Goal: Task Accomplishment & Management: Use online tool/utility

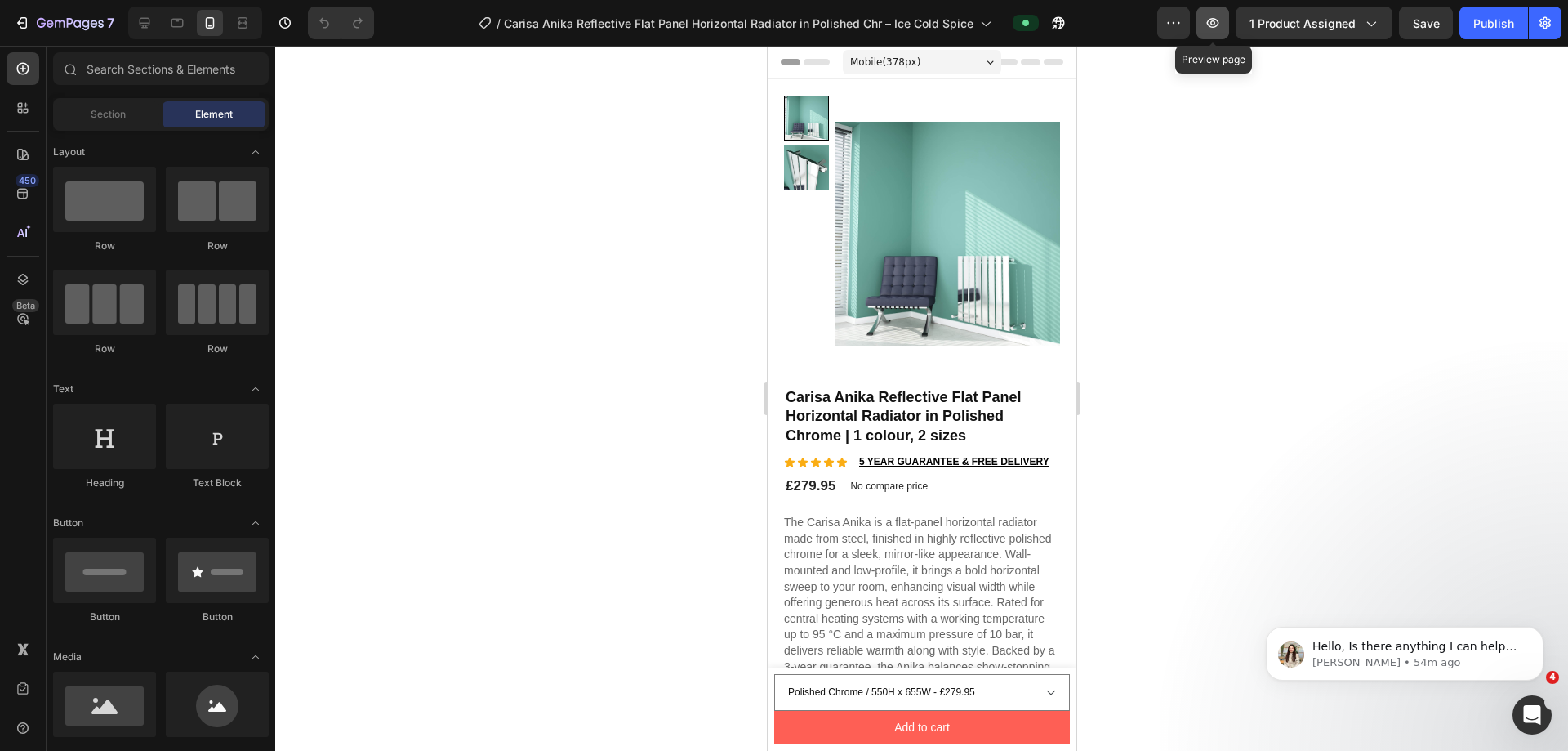
click at [758, 13] on button "button" at bounding box center [1212, 23] width 33 height 33
click at [66, 13] on div "7" at bounding box center [75, 23] width 78 height 19
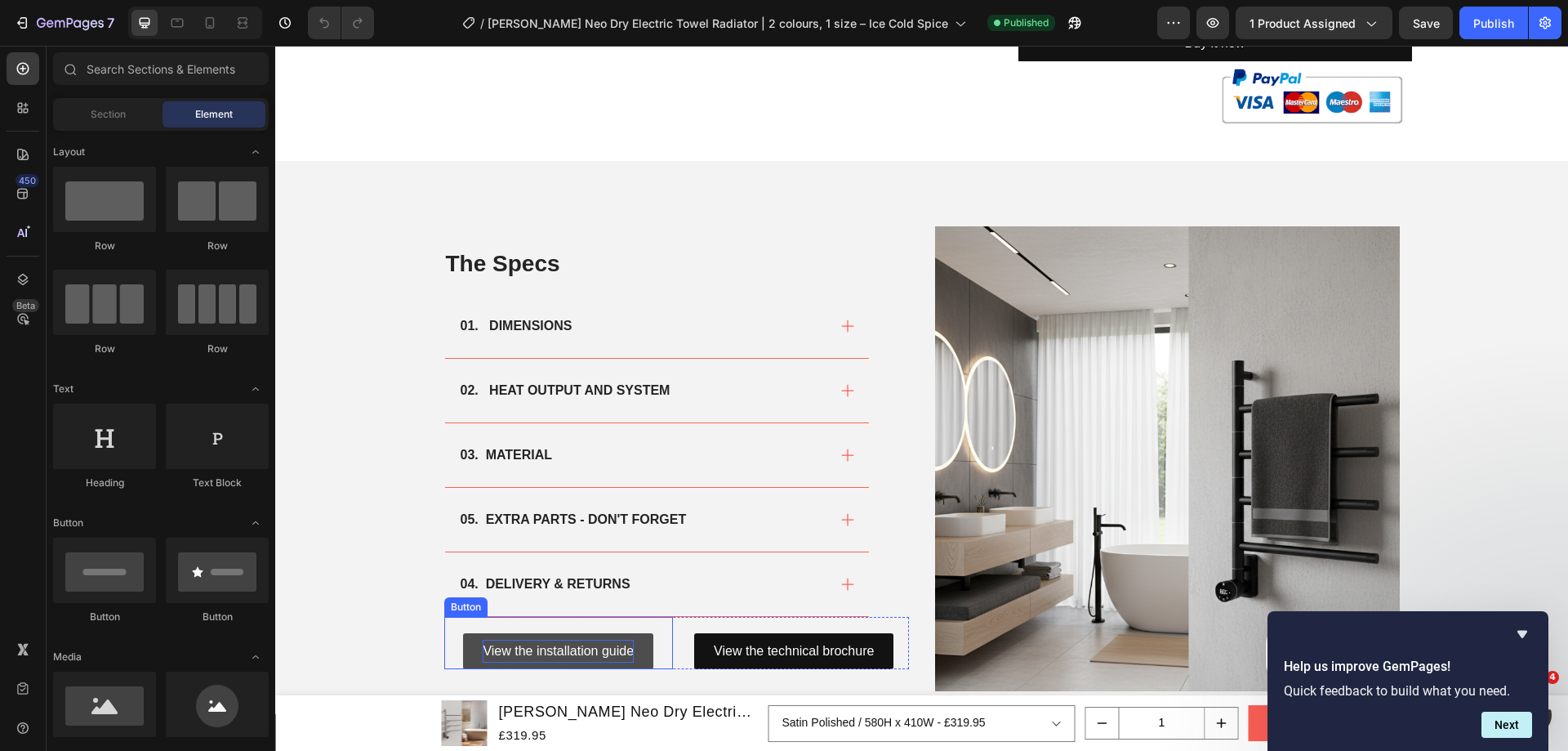
scroll to position [653, 0]
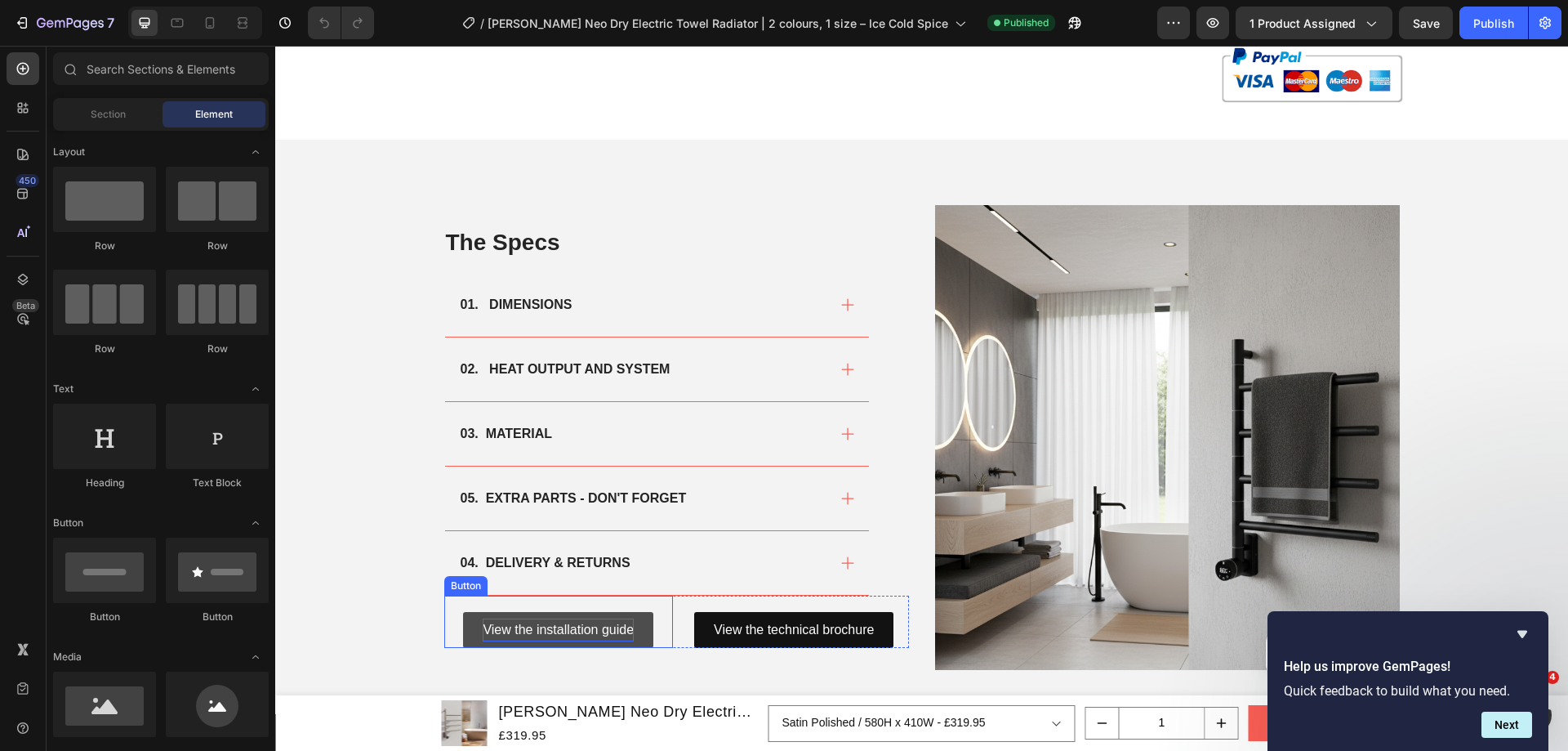
click at [545, 619] on p "View the installation guide" at bounding box center [558, 630] width 152 height 24
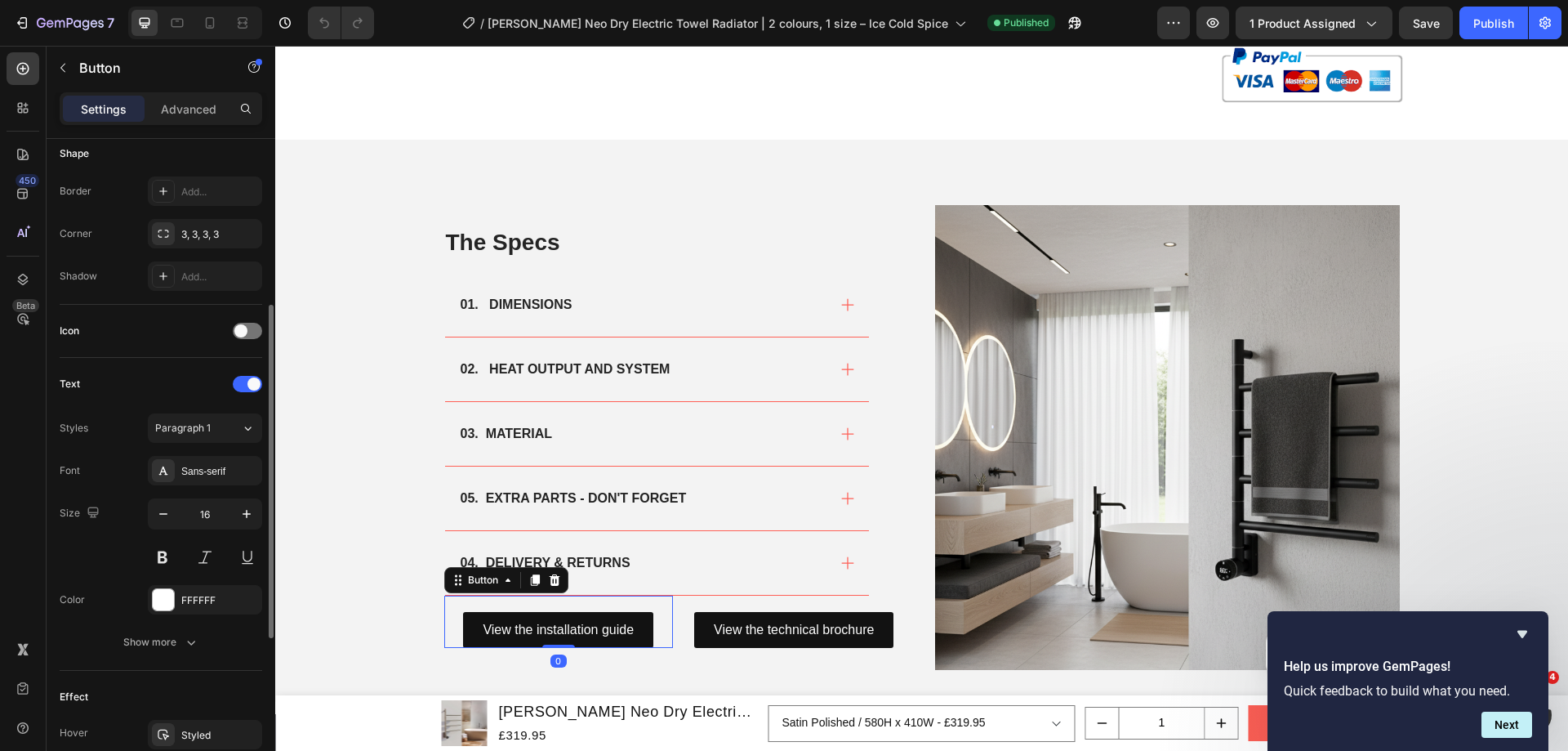
scroll to position [641, 0]
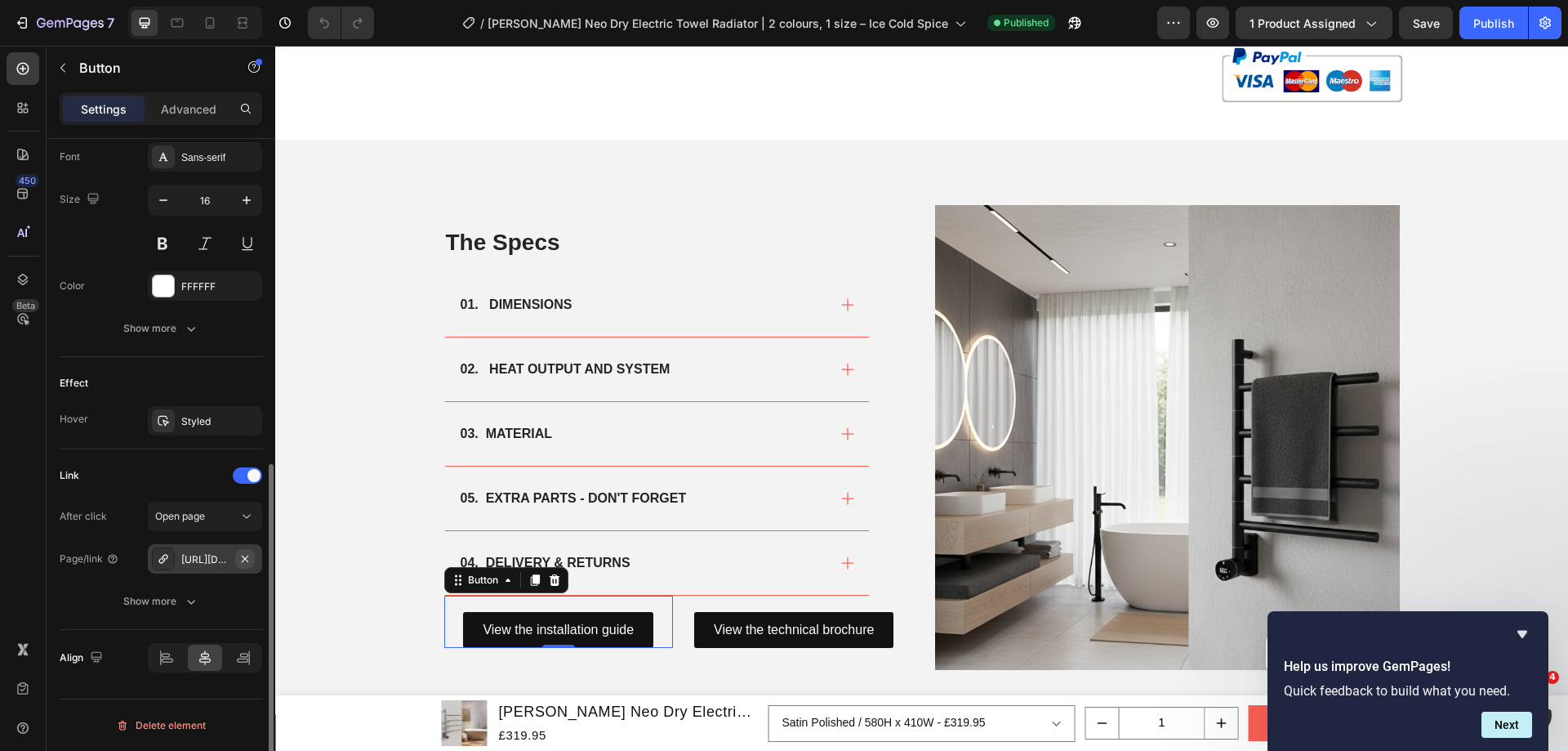
click at [245, 561] on icon "button" at bounding box center [246, 559] width 13 height 13
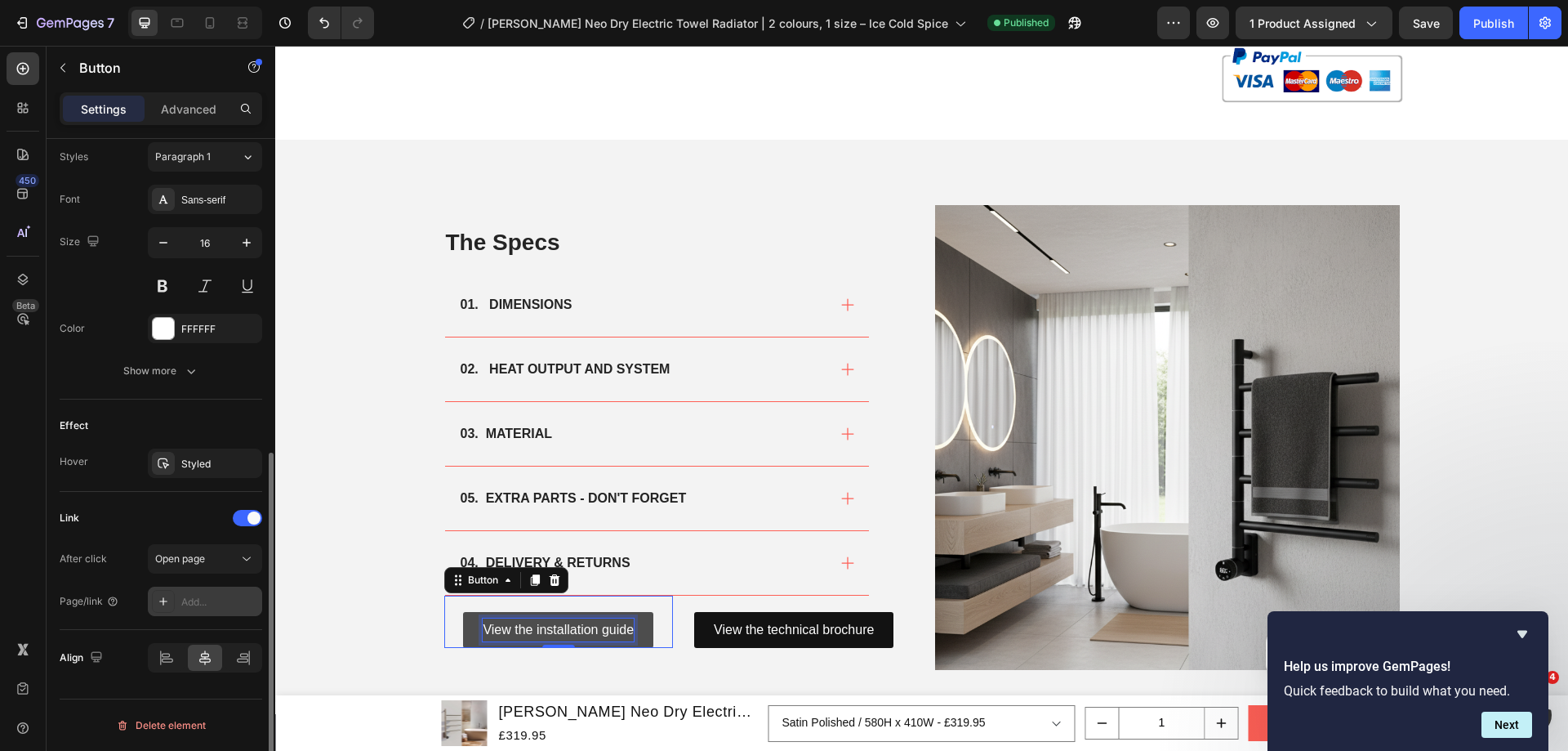
click at [561, 619] on p "View the installation guide" at bounding box center [558, 630] width 152 height 24
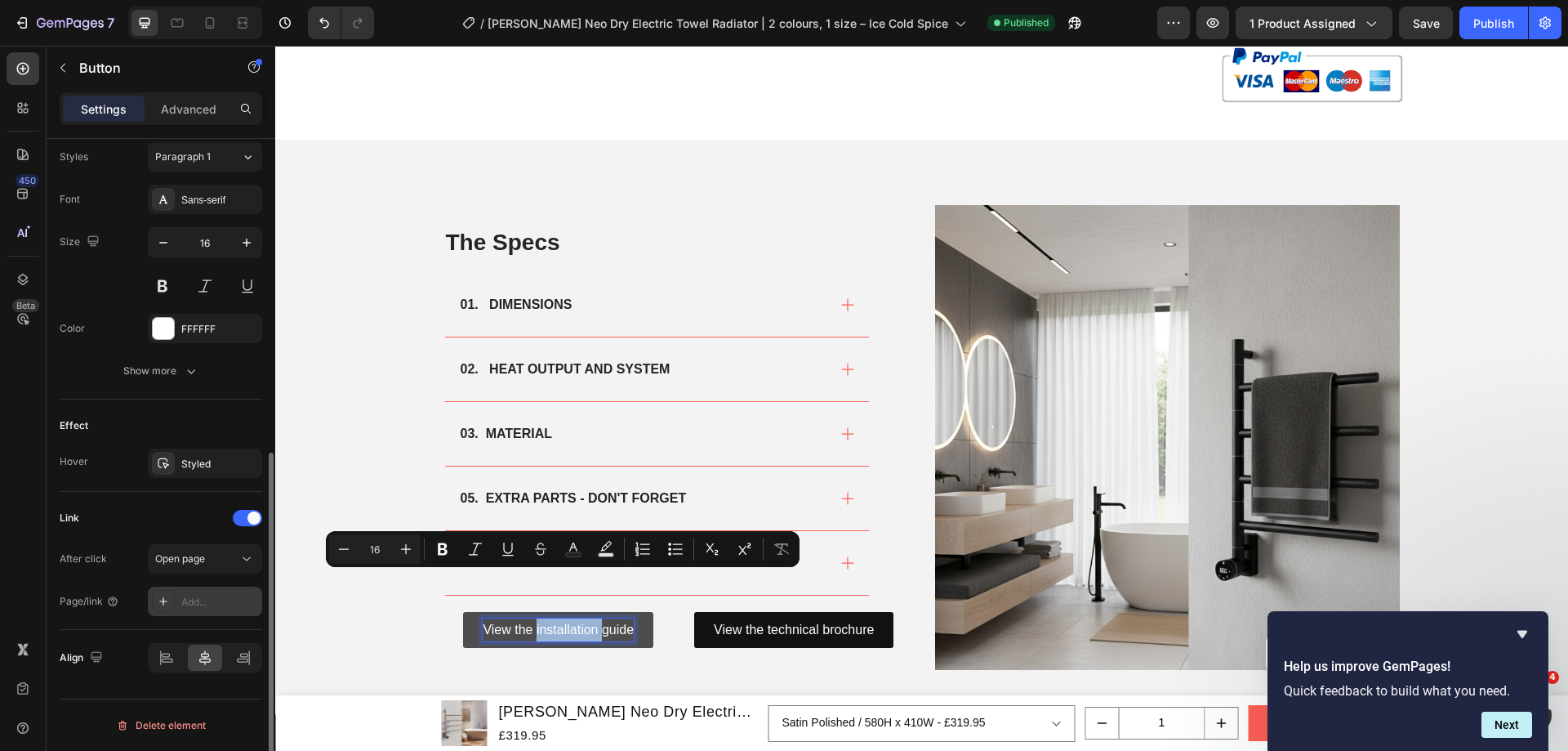
click at [578, 619] on p "View the installation guide" at bounding box center [558, 630] width 152 height 24
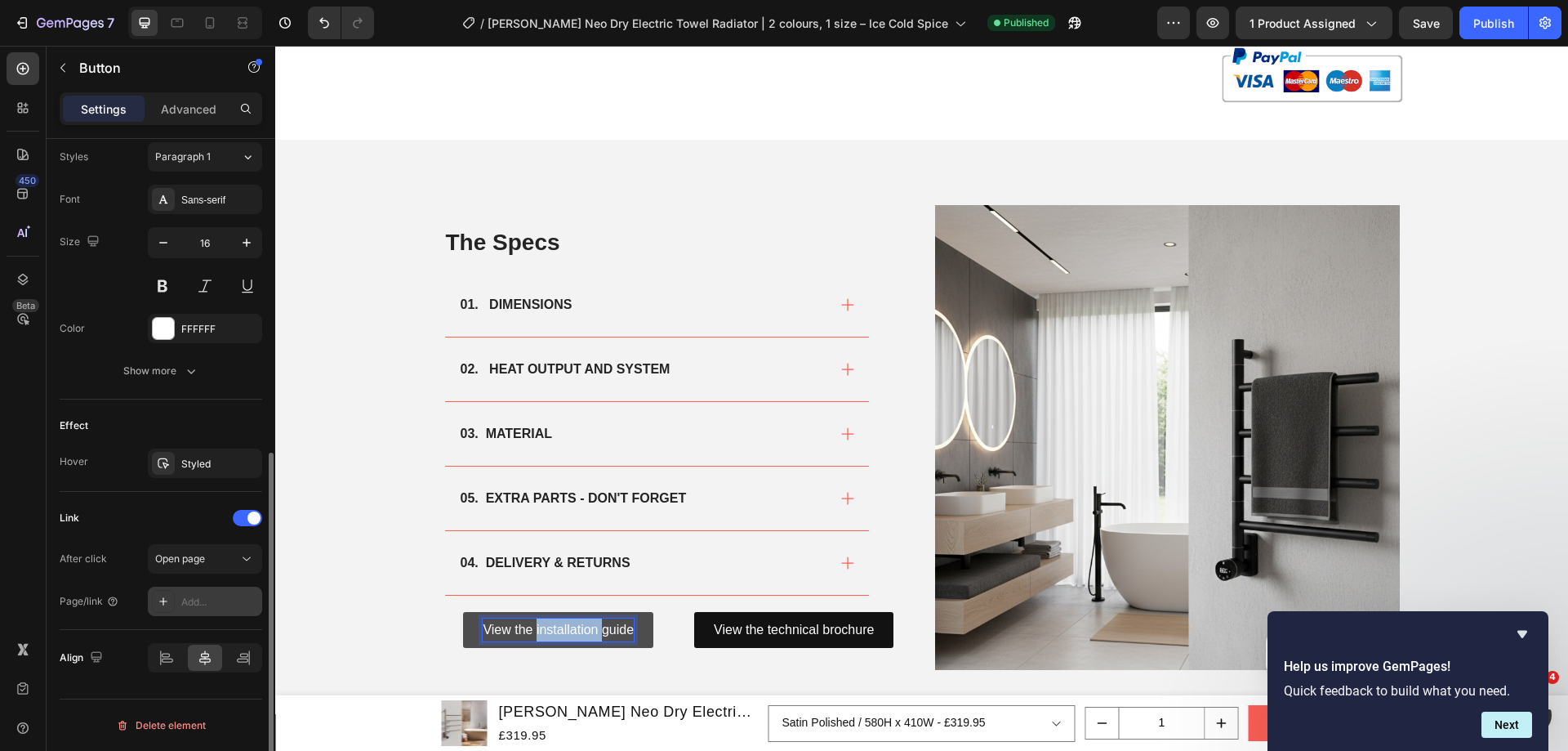
click at [578, 619] on p "View the installation guide" at bounding box center [558, 630] width 152 height 24
drag, startPoint x: 503, startPoint y: 583, endPoint x: 444, endPoint y: 580, distance: 59.1
click at [444, 596] on div "no installation guide Button 0" at bounding box center [558, 622] width 229 height 53
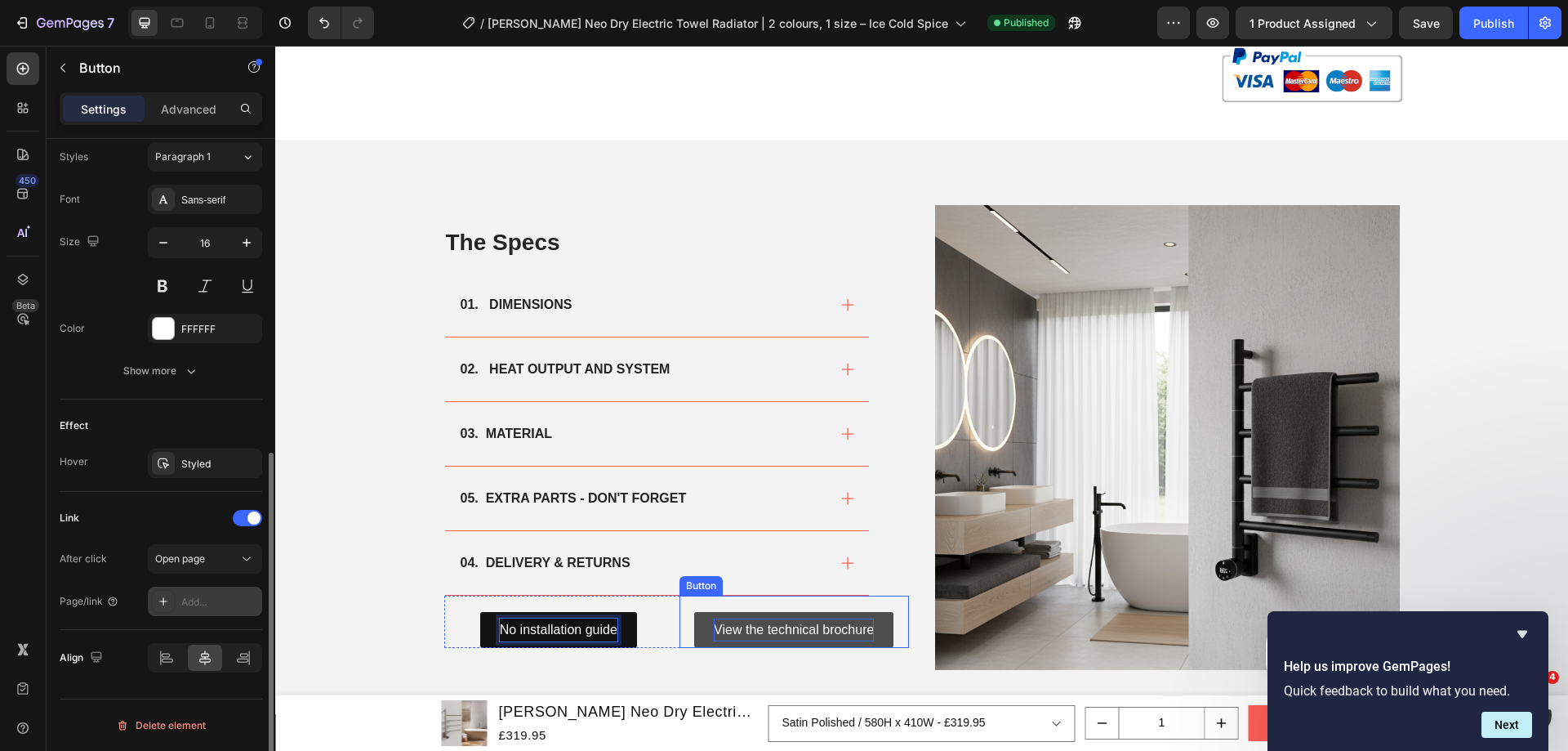
click at [767, 619] on p "View the technical brochure" at bounding box center [793, 630] width 160 height 24
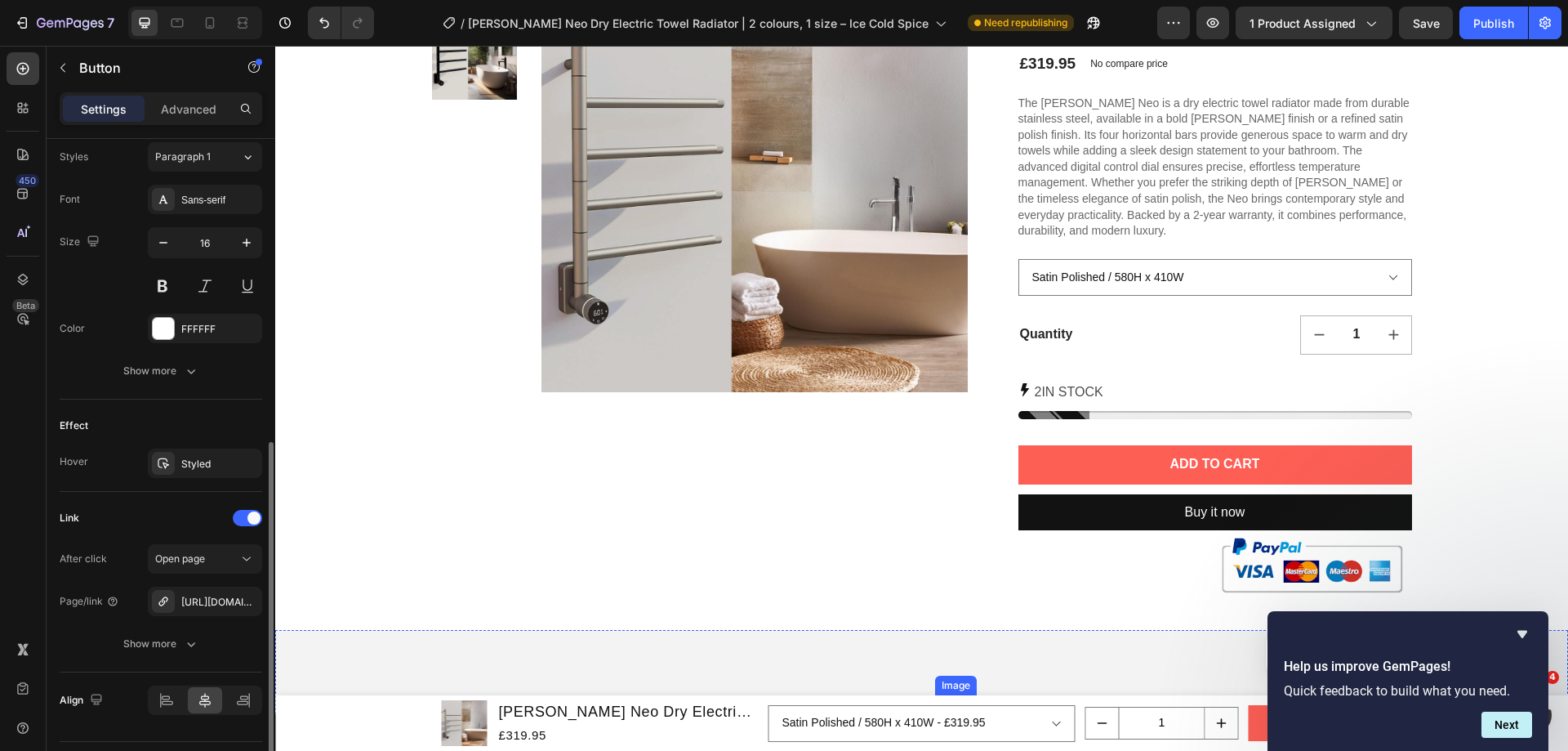
scroll to position [0, 0]
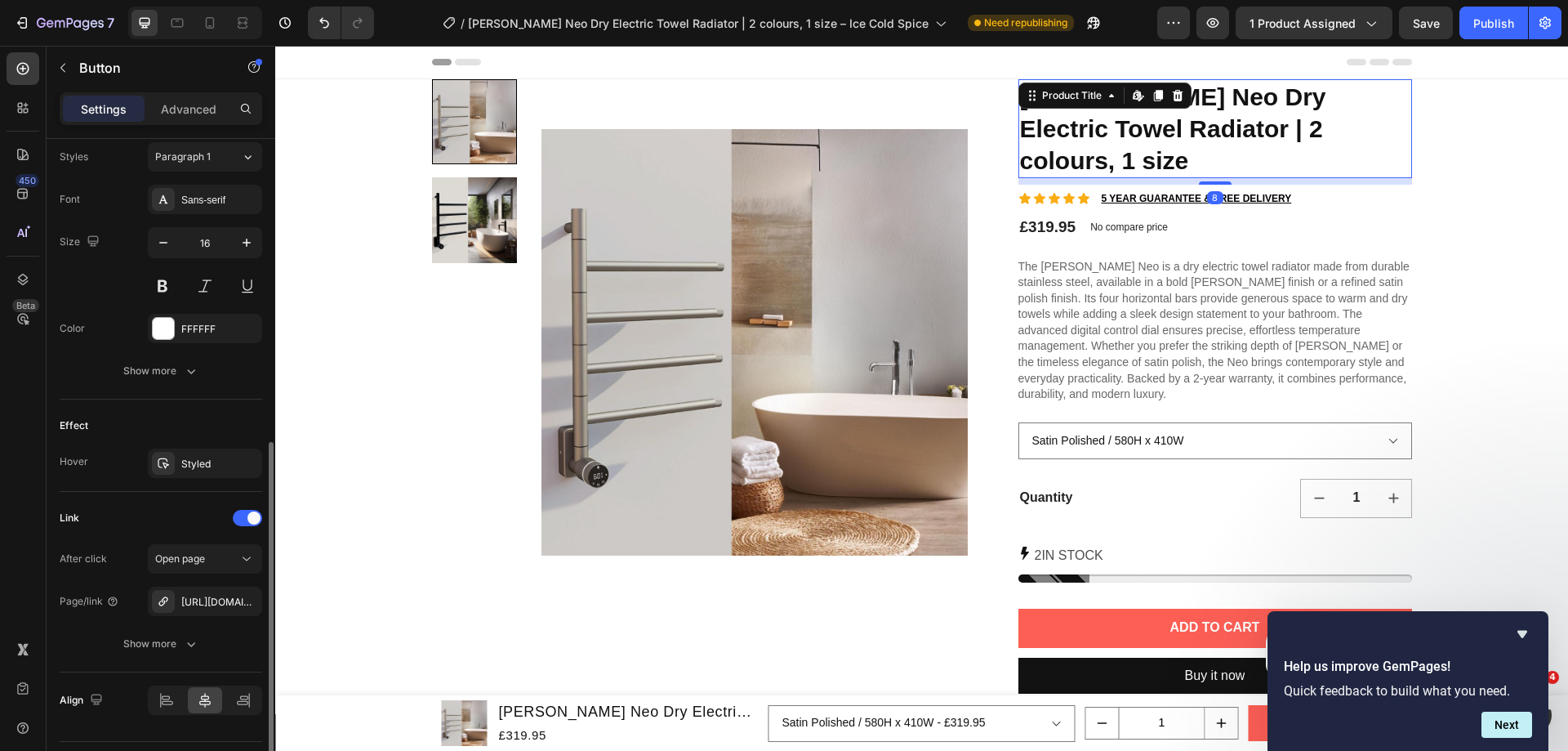
click at [1086, 86] on div "Carisa Neo Dry Electric Towel Radiator | 2 colours, 1 size Product Title Edit c…" at bounding box center [1215, 129] width 393 height 99
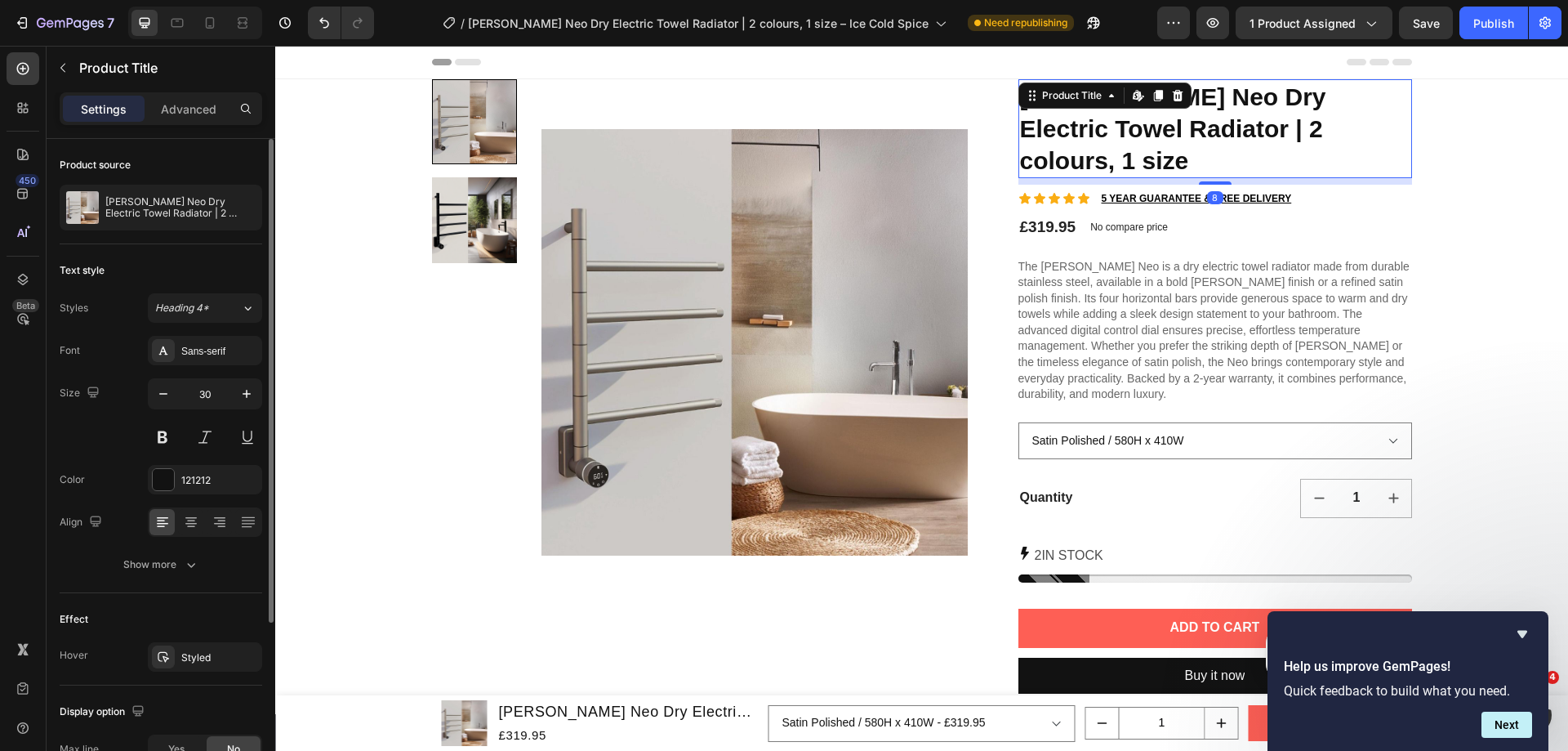
click at [1248, 89] on h1 "[PERSON_NAME] Neo Dry Electric Towel Radiator | 2 colours, 1 size" at bounding box center [1215, 129] width 393 height 99
click at [1211, 95] on h1 "[PERSON_NAME] Neo Dry Electric Towel Radiator | 2 colours, 1 size" at bounding box center [1215, 129] width 393 height 99
click at [1196, 95] on h1 "[PERSON_NAME] Neo Dry Electric Towel Radiator | 2 colours, 1 size" at bounding box center [1215, 129] width 393 height 99
click at [784, 693] on div at bounding box center [922, 730] width 980 height 73
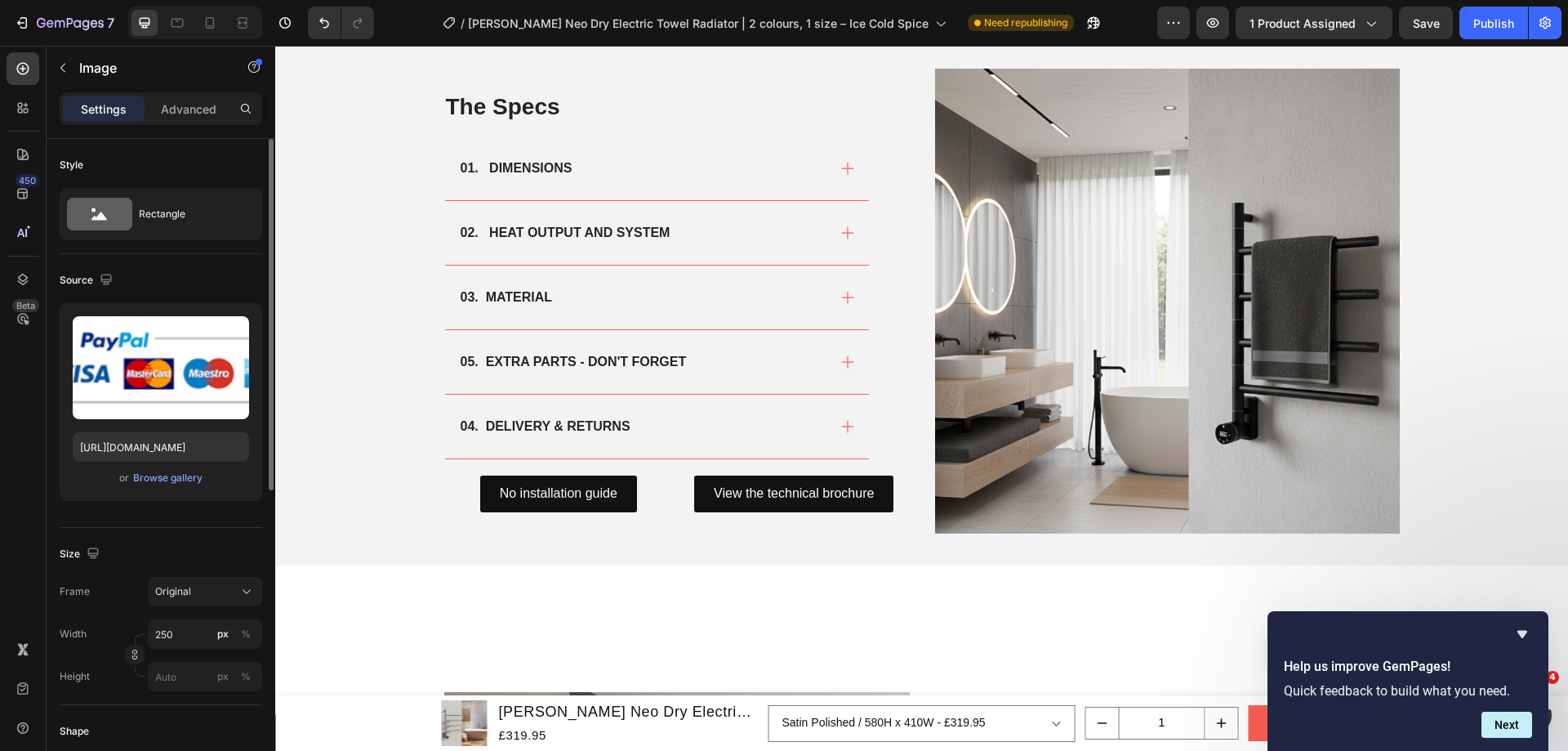
scroll to position [735, 0]
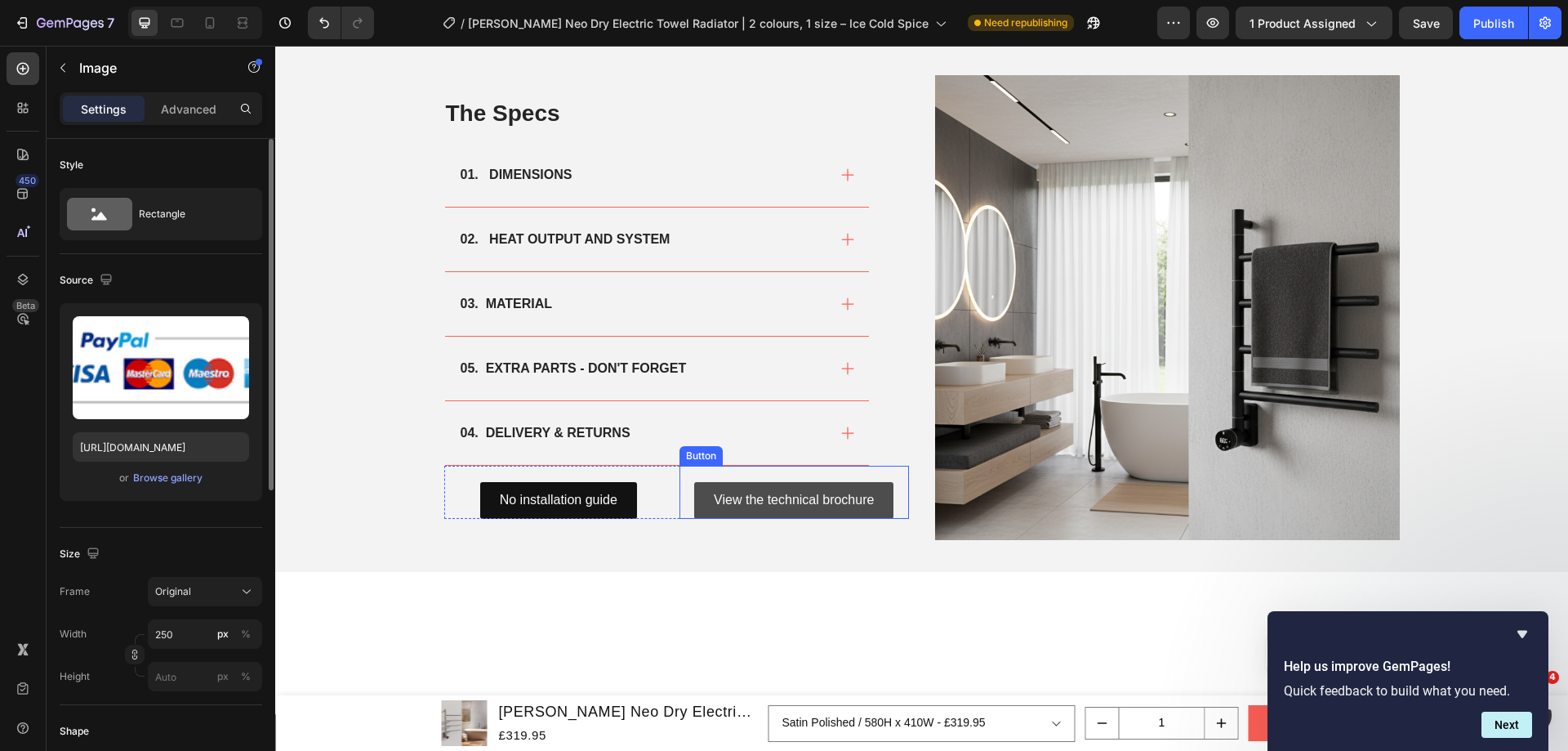
click at [773, 512] on link "View the technical brochure" at bounding box center [794, 500] width 199 height 36
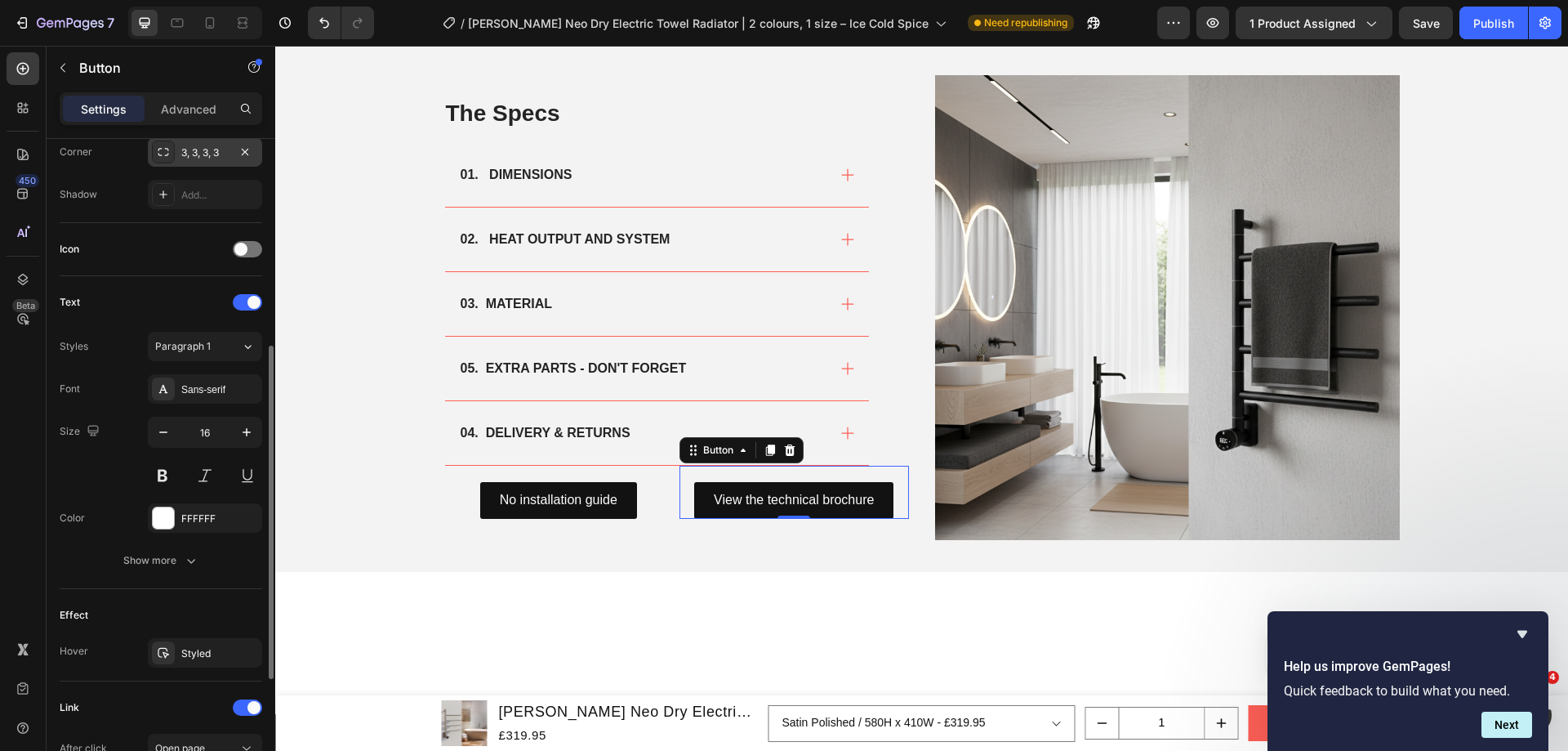
scroll to position [641, 0]
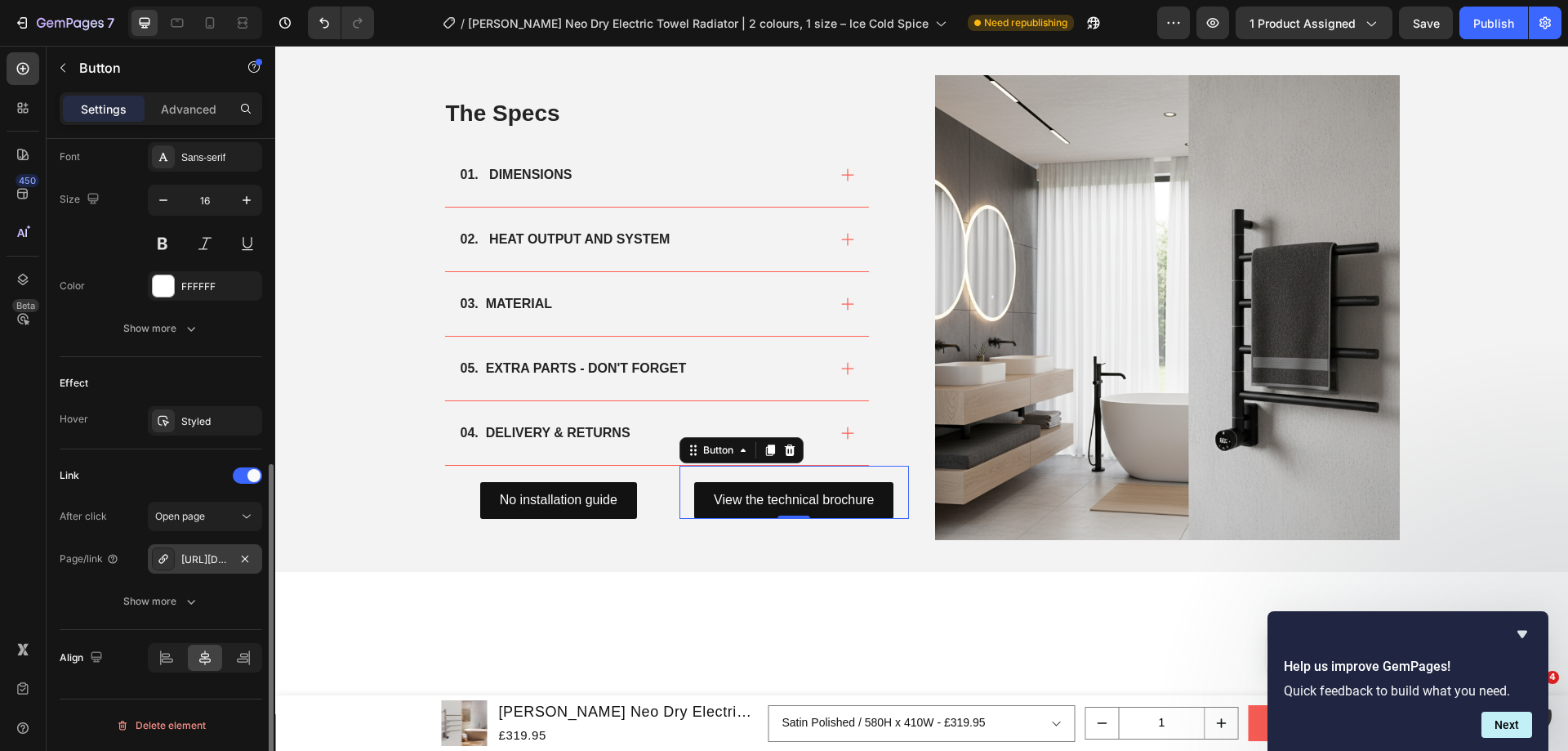
click at [198, 561] on div "https://cdn.shopify.com/s/files/1/0929/8313/2424/files/Carisa_Lym_Flat_Radiator…" at bounding box center [204, 559] width 47 height 14
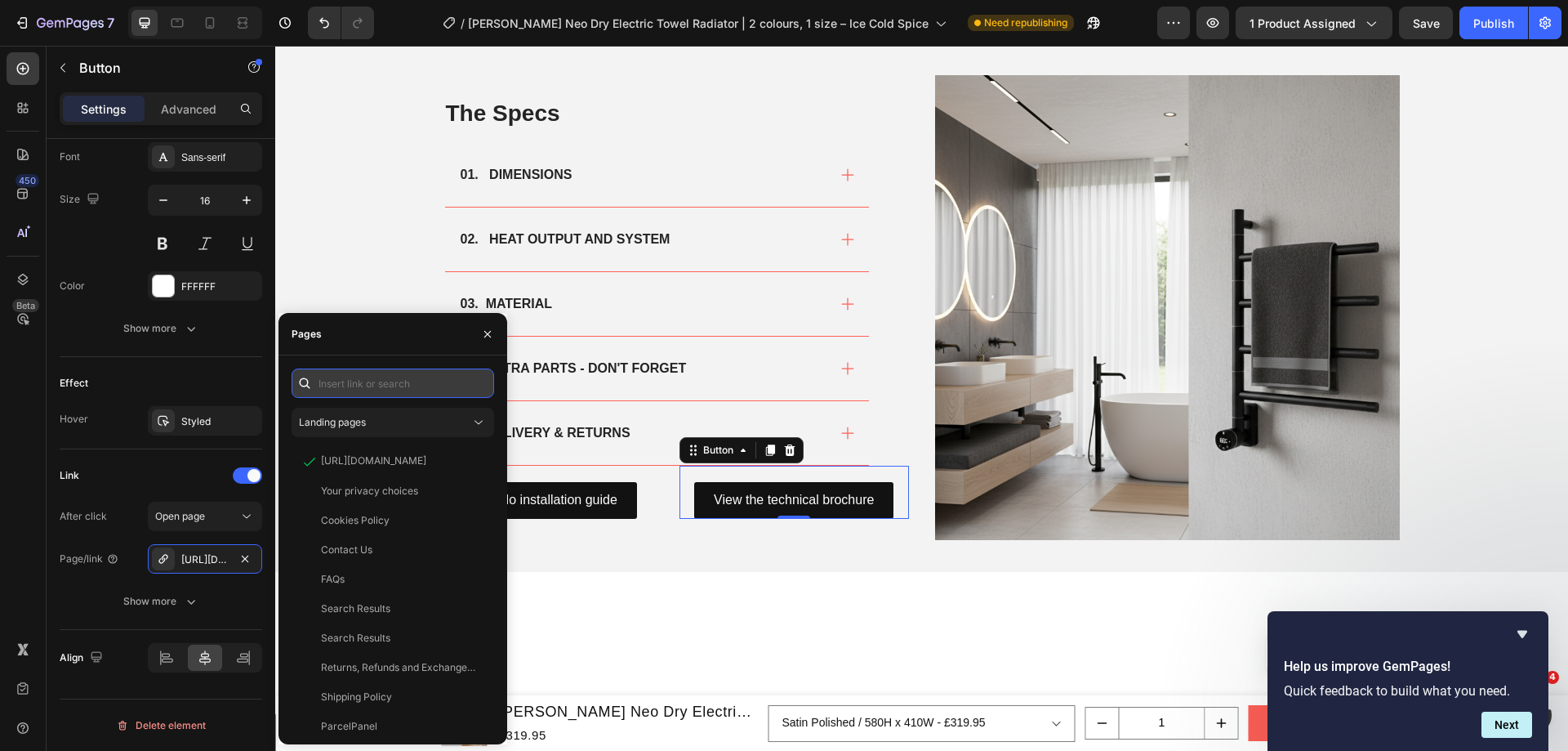
click at [378, 381] on input "text" at bounding box center [392, 383] width 202 height 30
paste input "[URL][DOMAIN_NAME]"
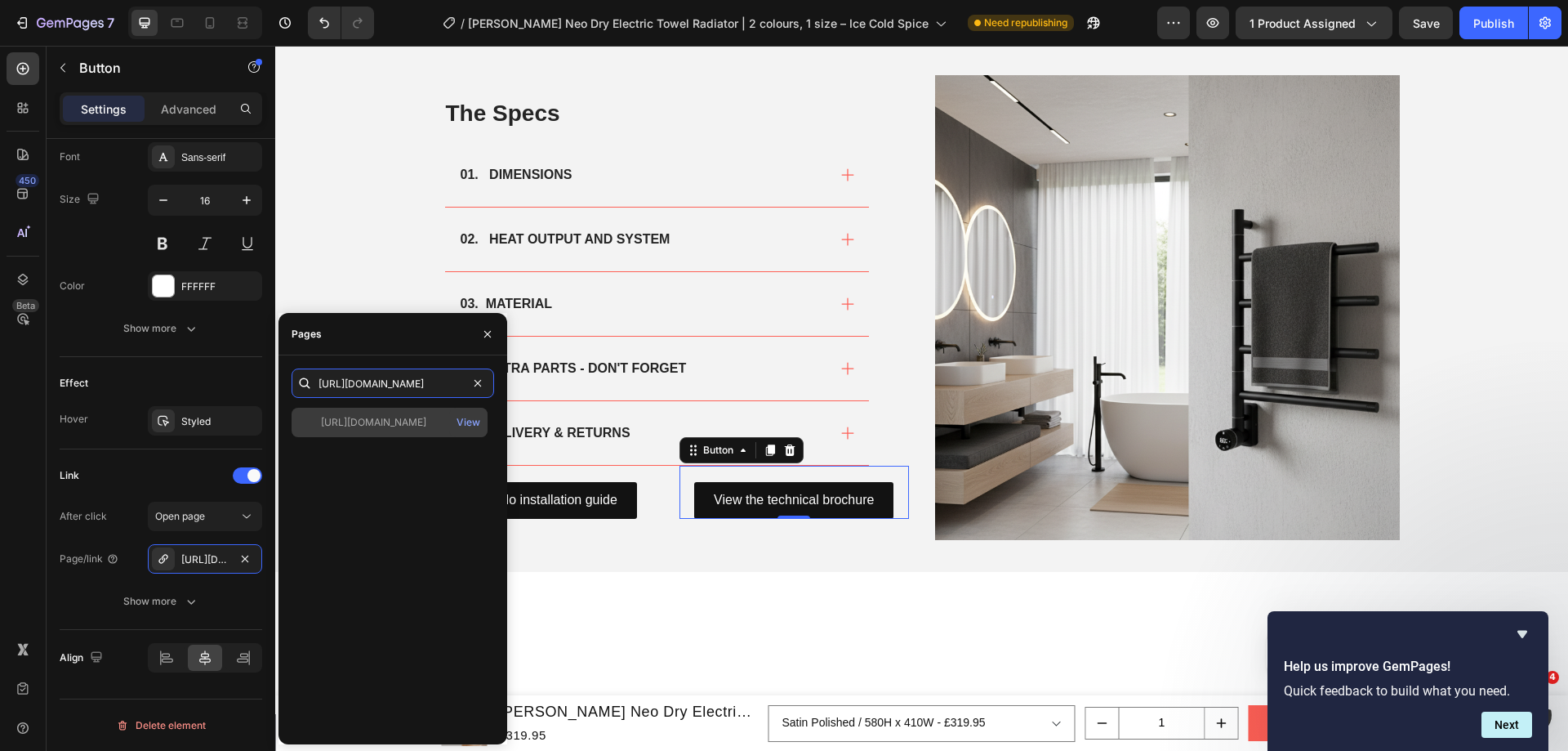
type input "[URL][DOMAIN_NAME]"
click at [385, 424] on div "[URL][DOMAIN_NAME]" at bounding box center [374, 422] width 105 height 14
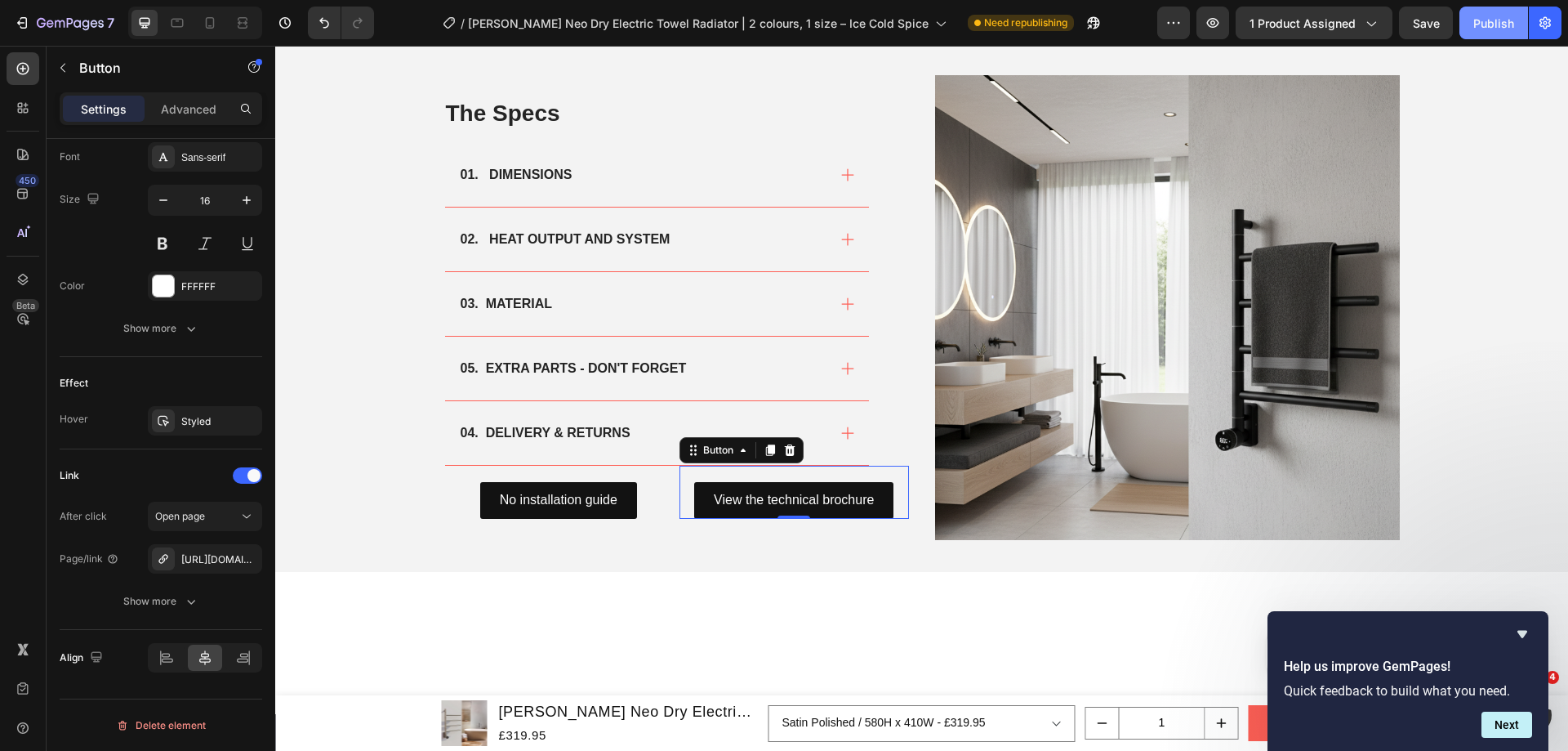
click at [1501, 27] on div "Publish" at bounding box center [1493, 23] width 41 height 17
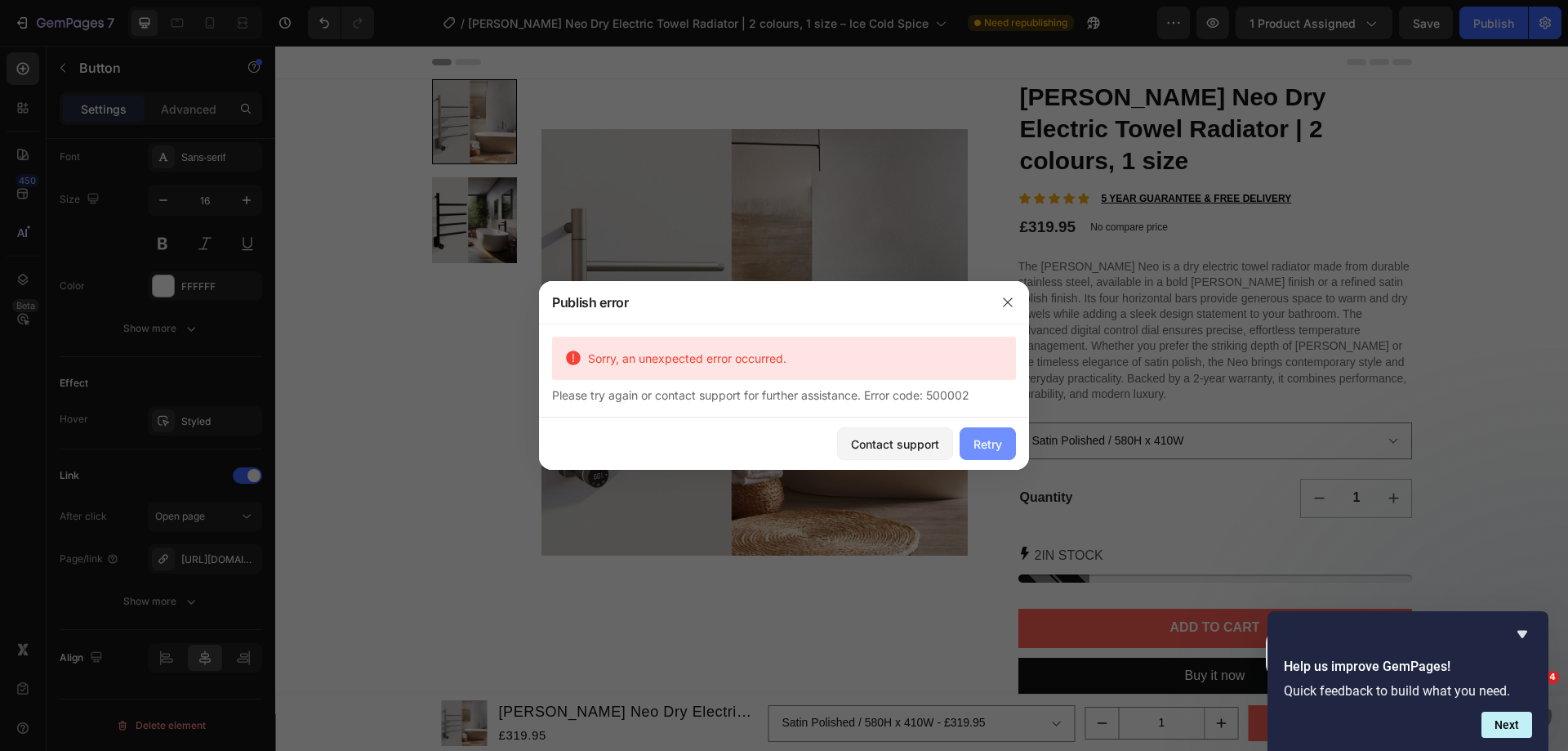
click at [994, 441] on div "Retry" at bounding box center [988, 444] width 29 height 17
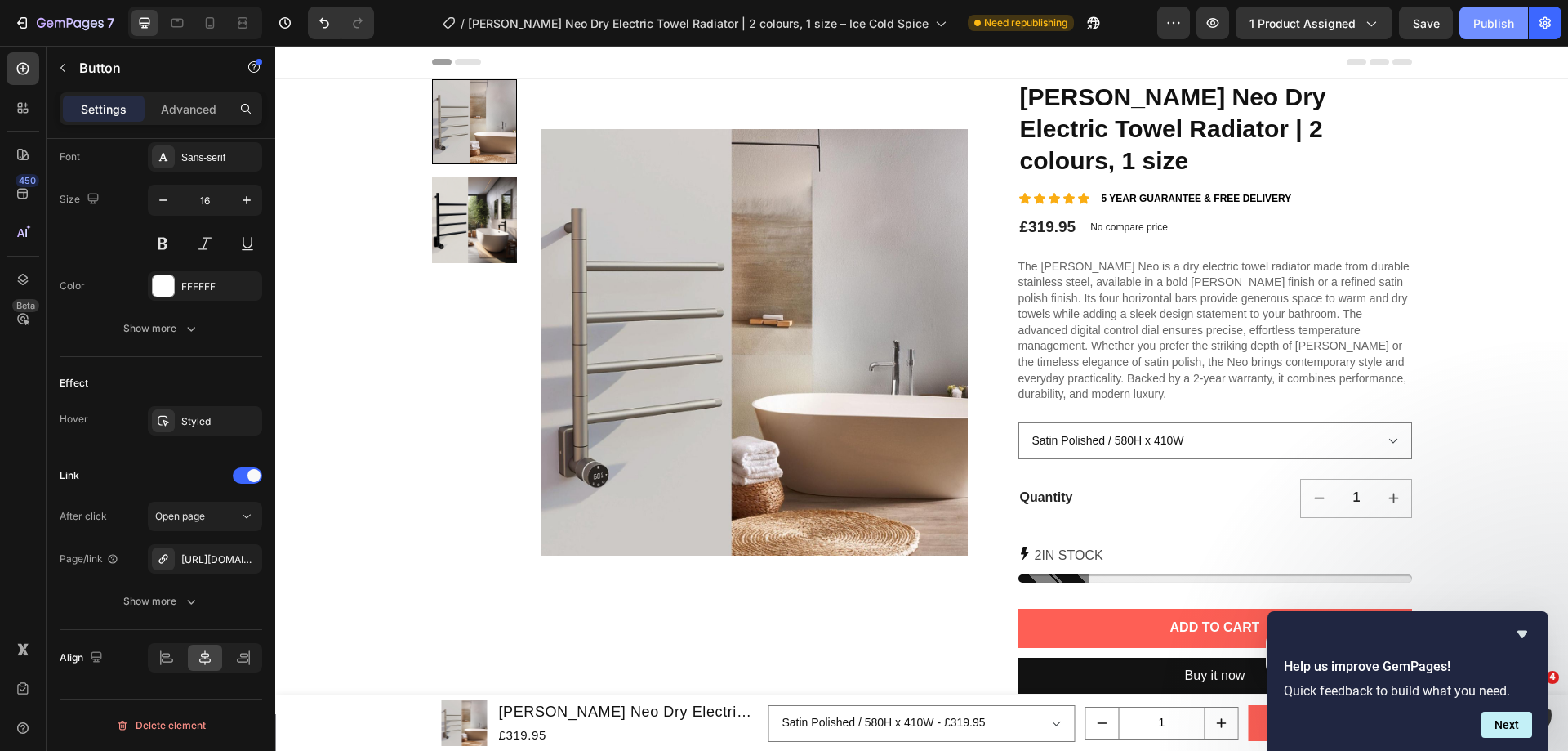
click at [1506, 23] on div "Publish" at bounding box center [1493, 23] width 41 height 17
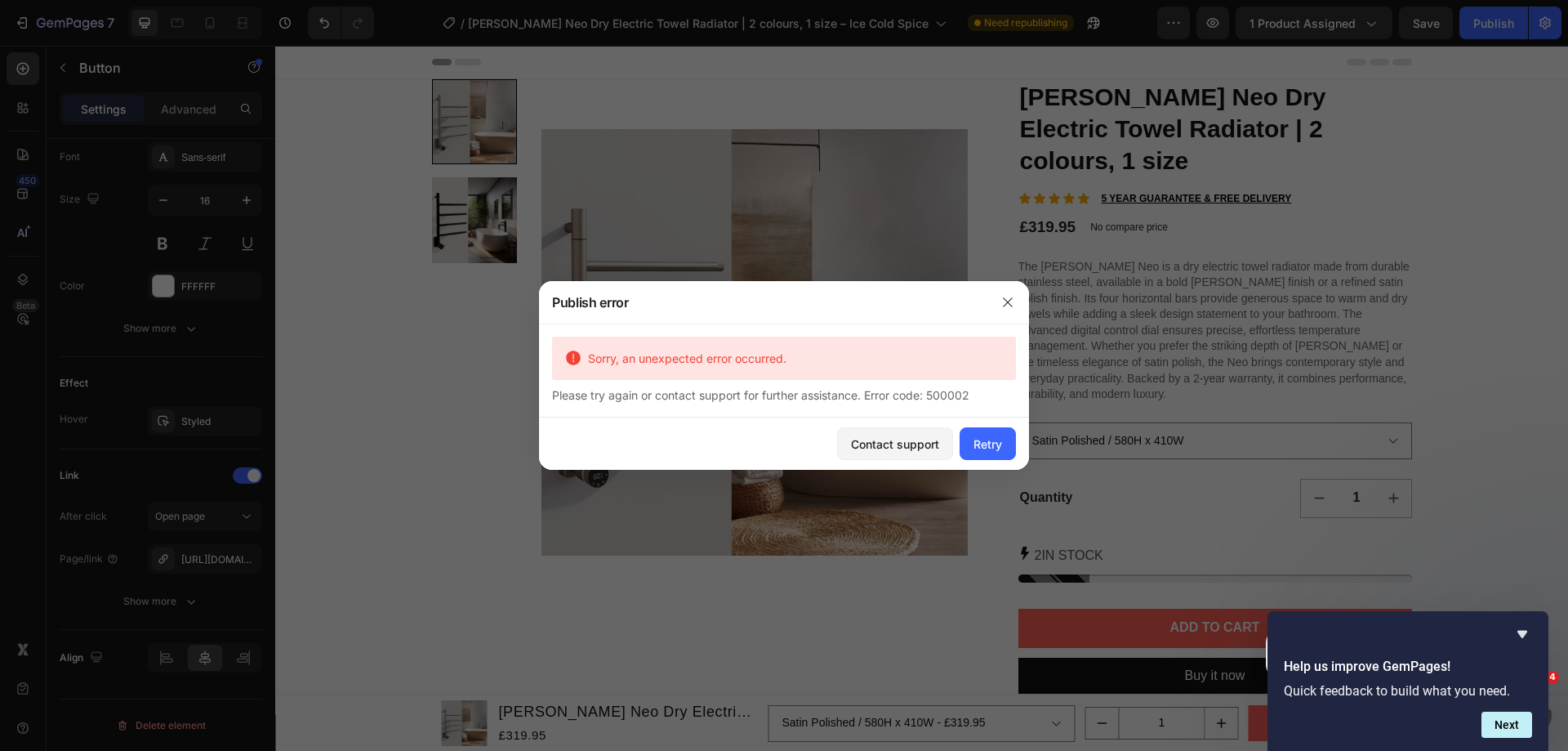
drag, startPoint x: 578, startPoint y: 397, endPoint x: 977, endPoint y: 401, distance: 399.0
click at [977, 401] on div "Please try again or contact support for further assistance. Error code: 500002" at bounding box center [784, 395] width 464 height 17
click at [1015, 305] on button "button" at bounding box center [1007, 301] width 26 height 26
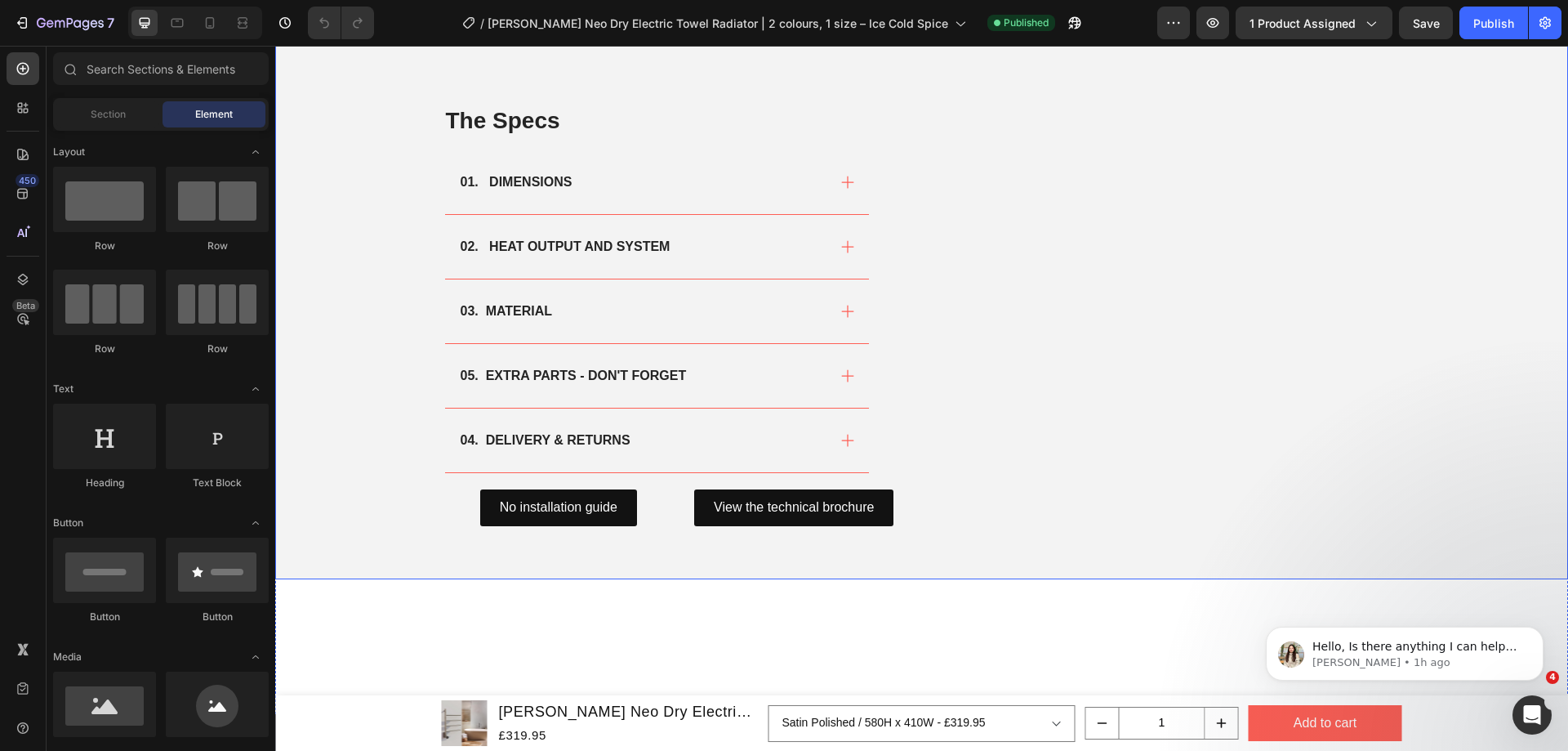
scroll to position [735, 0]
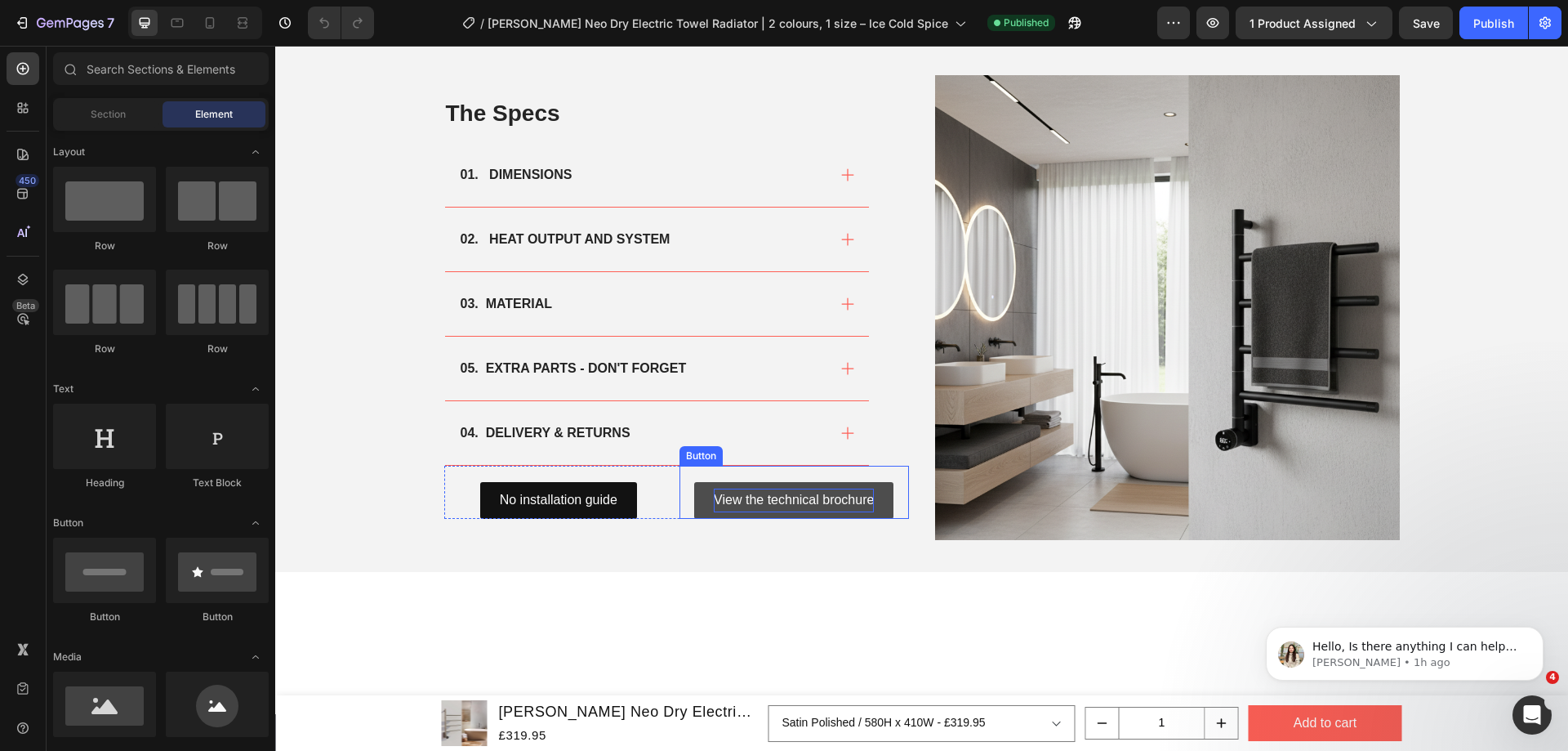
click at [800, 508] on p "View the technical brochure" at bounding box center [793, 500] width 160 height 24
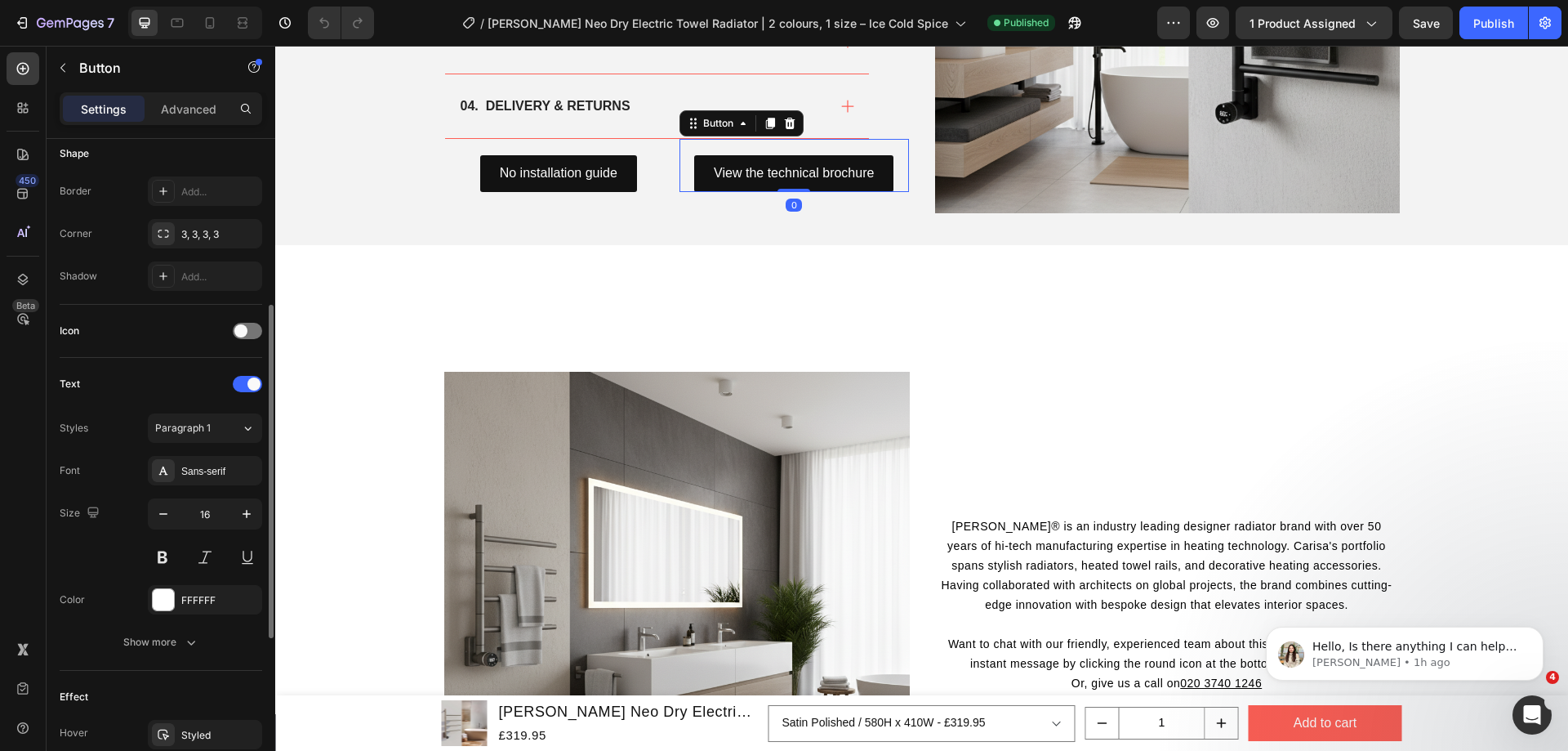
scroll to position [641, 0]
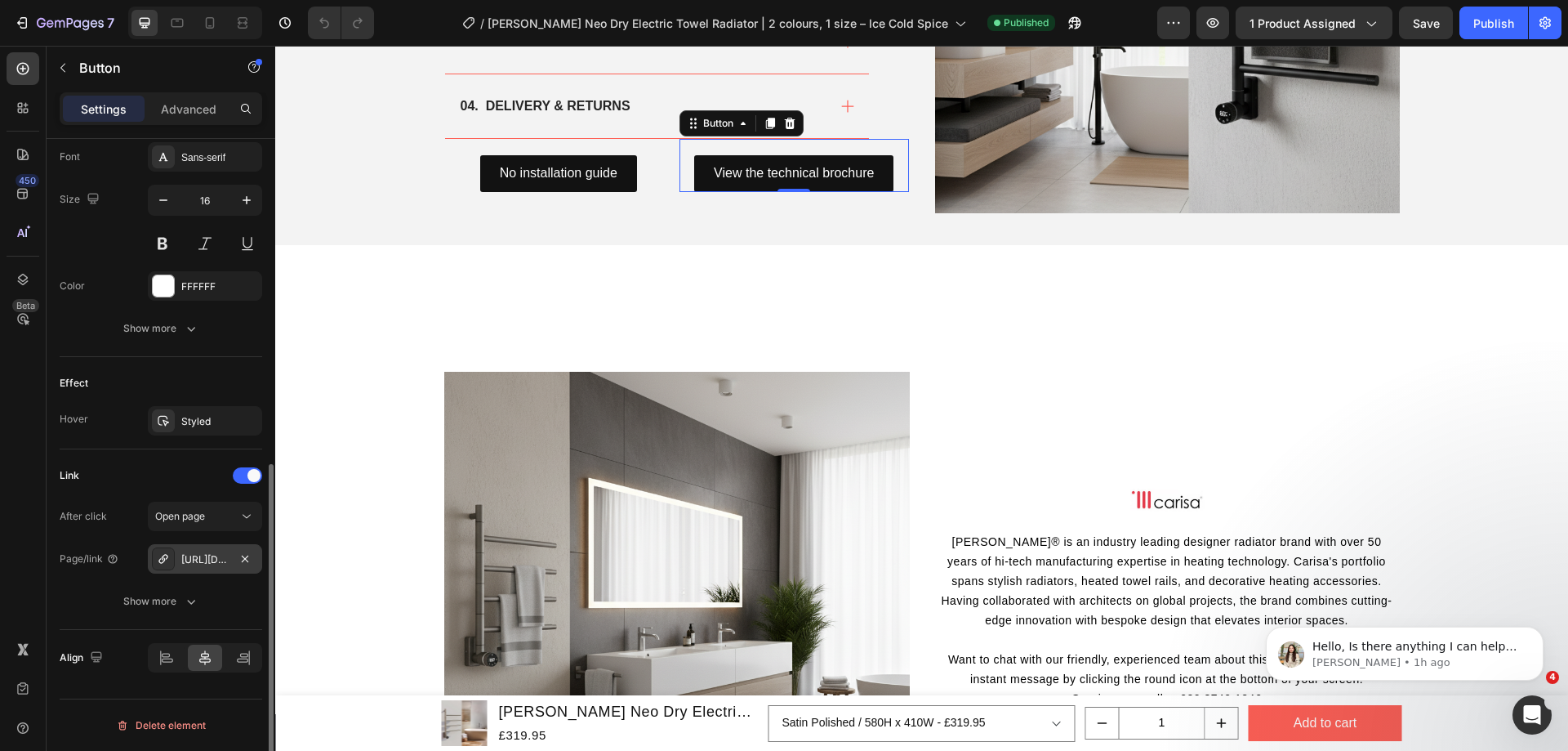
click at [205, 557] on div "https://cdn.shopify.com/s/files/1/0929/8313/2424/files/Neo_technical_brochure.p…" at bounding box center [204, 559] width 47 height 14
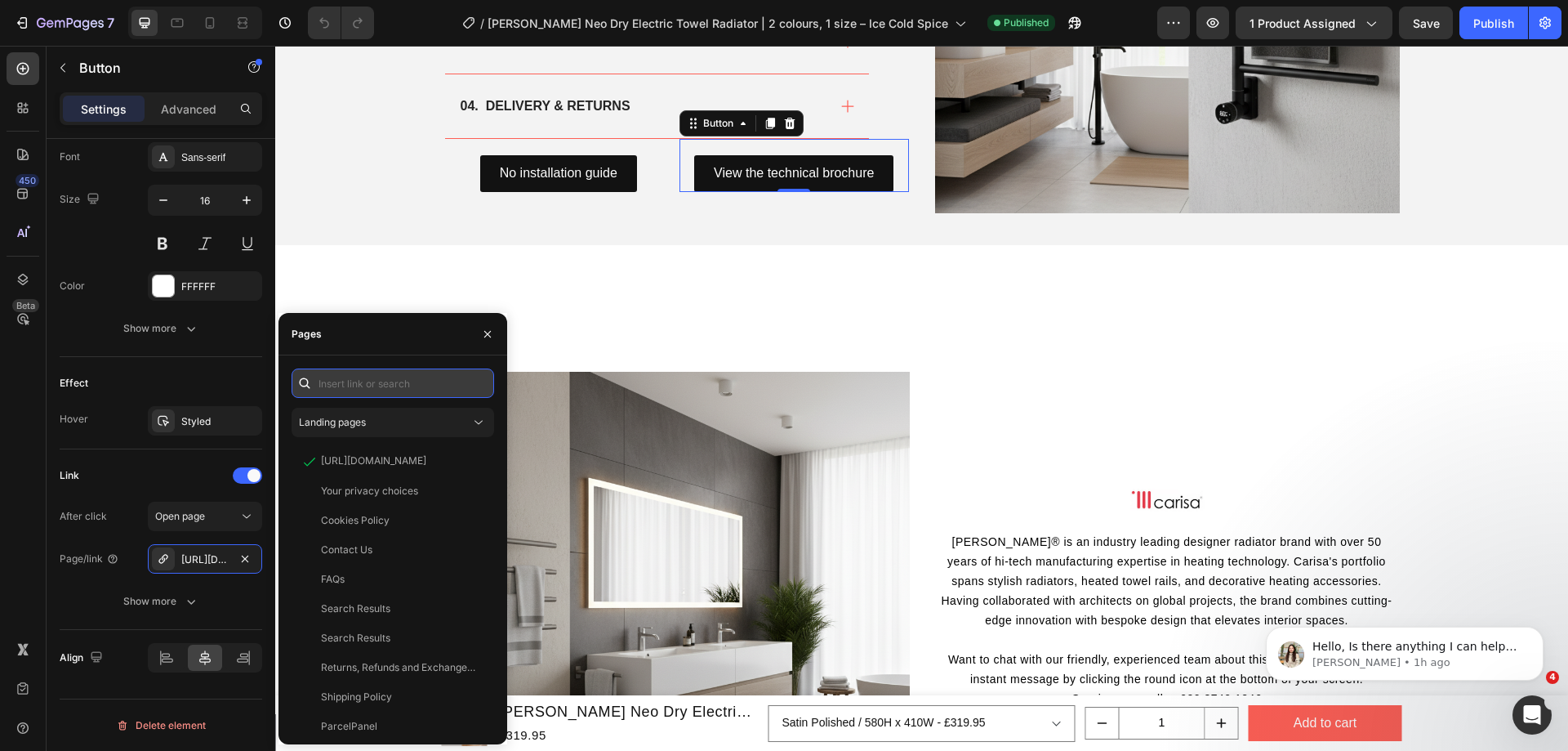
click at [421, 383] on input "text" at bounding box center [392, 383] width 202 height 30
paste input "https://cdn.shopify.com/s/files/1/0929/8313/2424/files/Neo_technical_brochure.p…"
type input "https://cdn.shopify.com/s/files/1/0929/8313/2424/files/Neo_technical_brochure.p…"
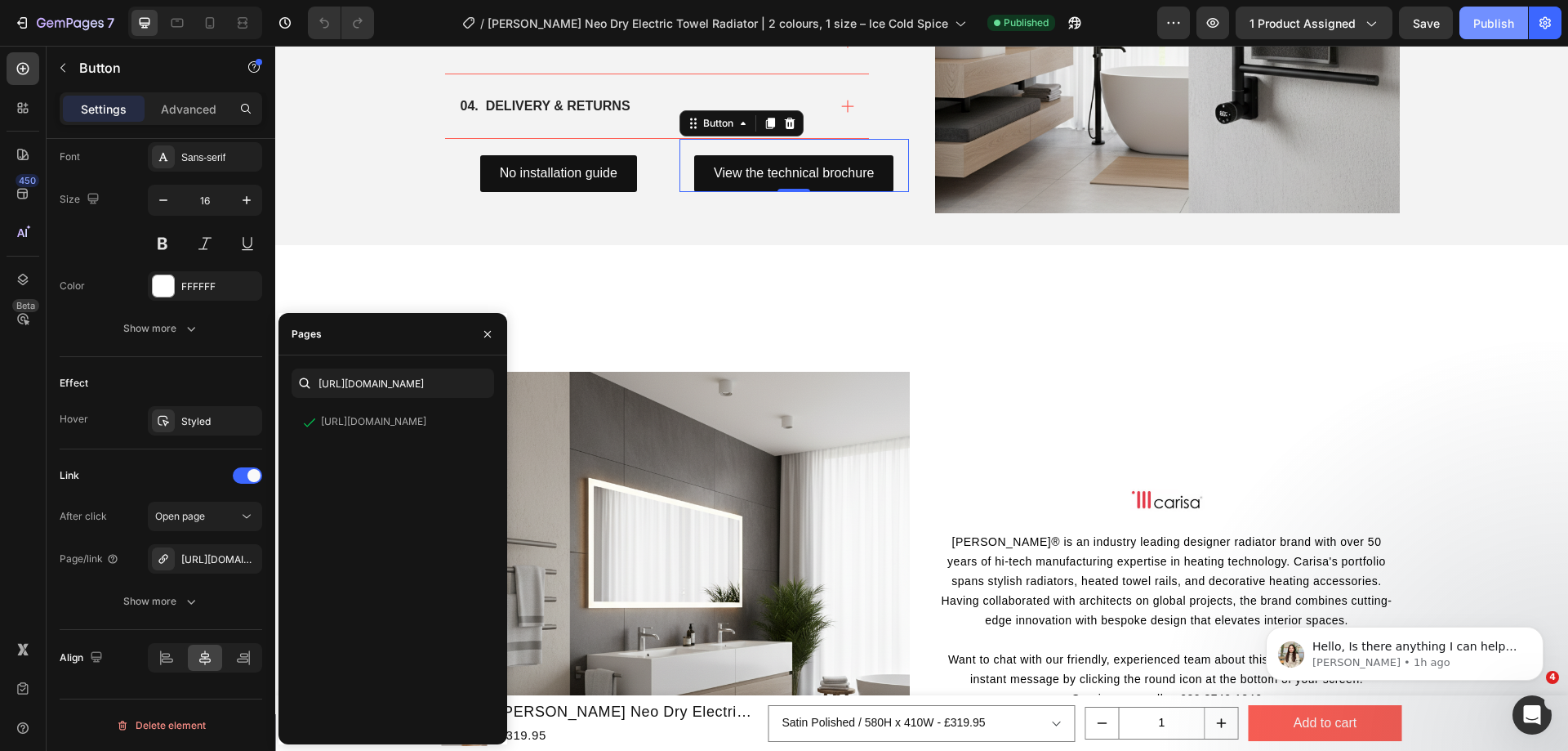
scroll to position [0, 0]
click at [1487, 20] on div "Publish" at bounding box center [1493, 23] width 41 height 17
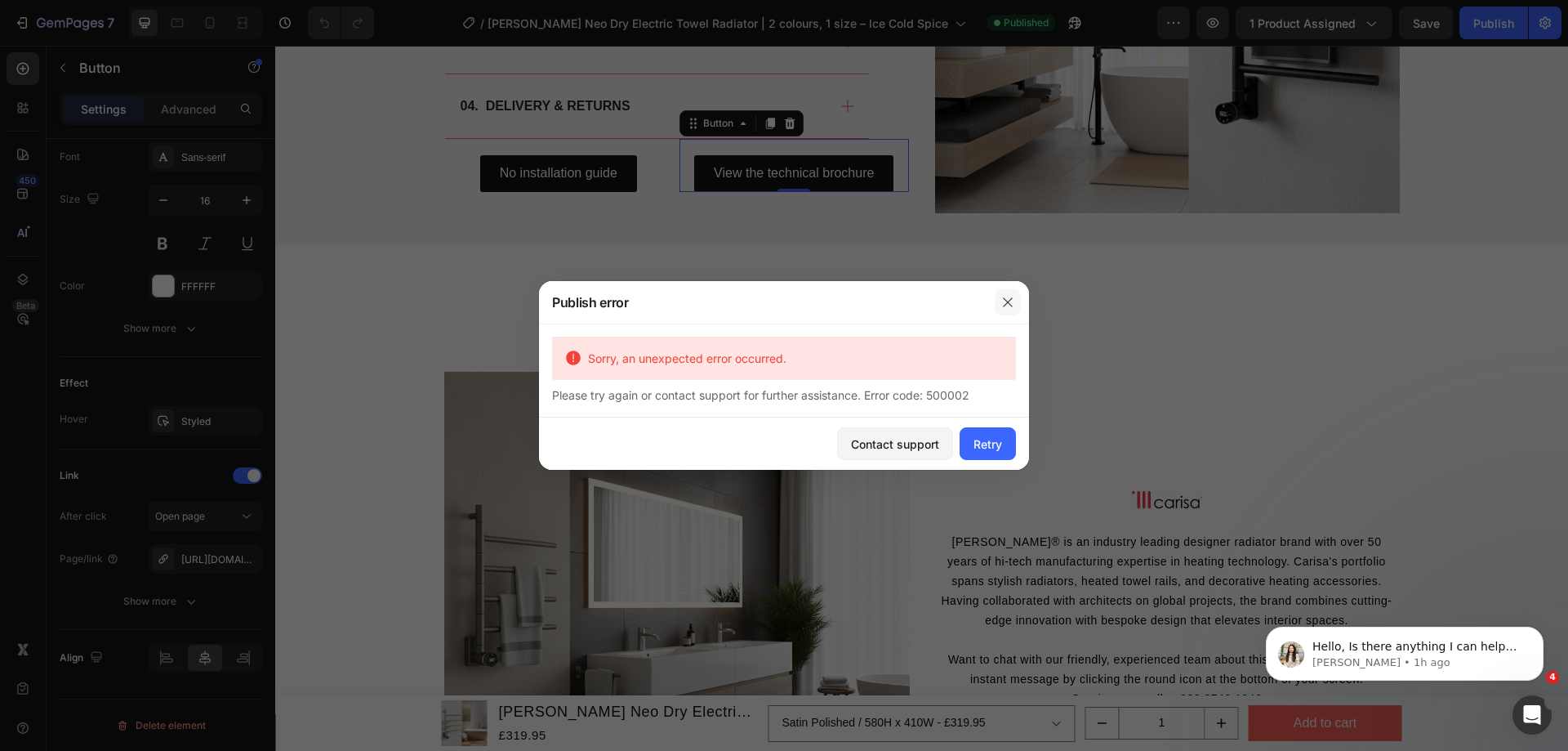
click at [999, 303] on button "button" at bounding box center [1007, 301] width 26 height 26
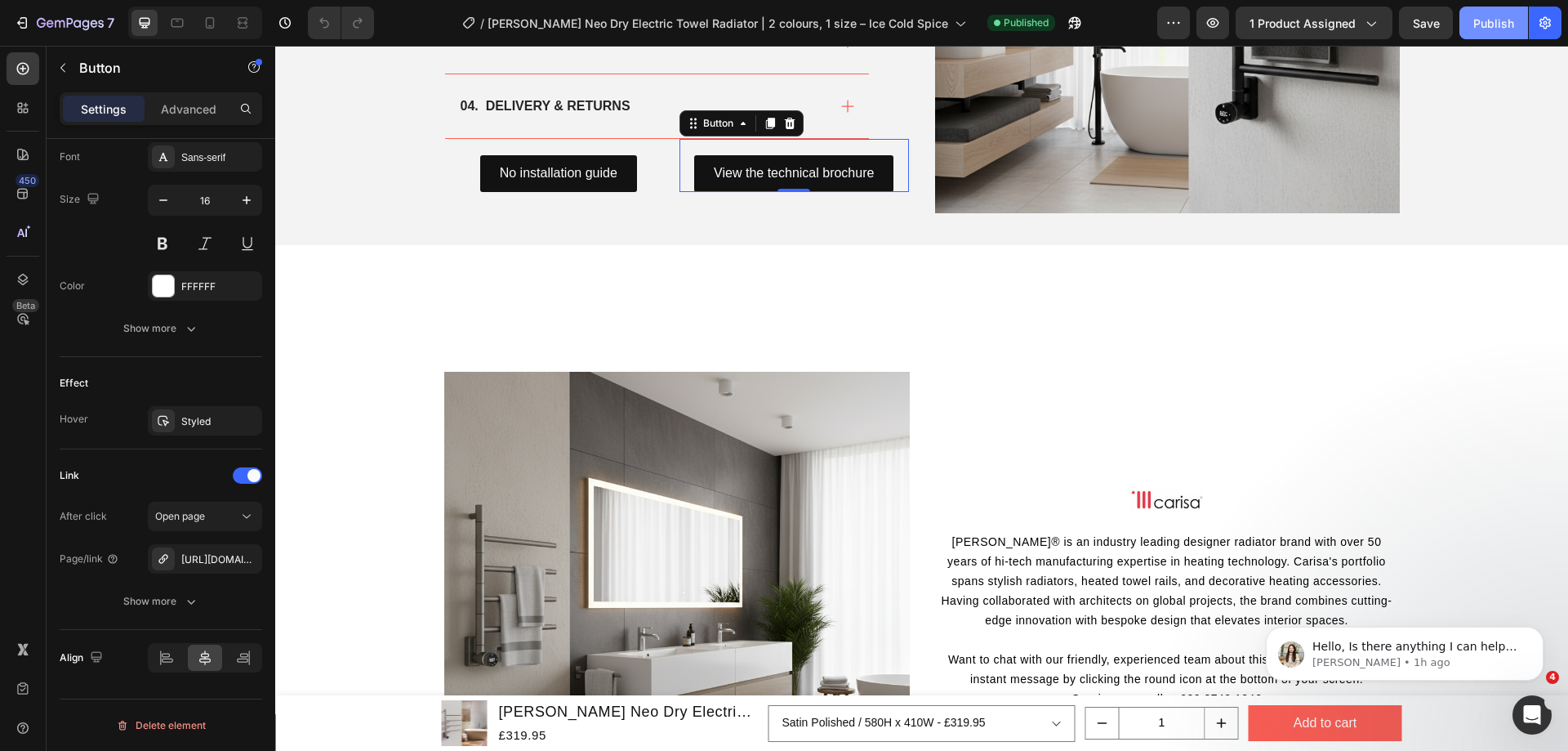
click at [1492, 31] on div "Publish" at bounding box center [1493, 23] width 41 height 17
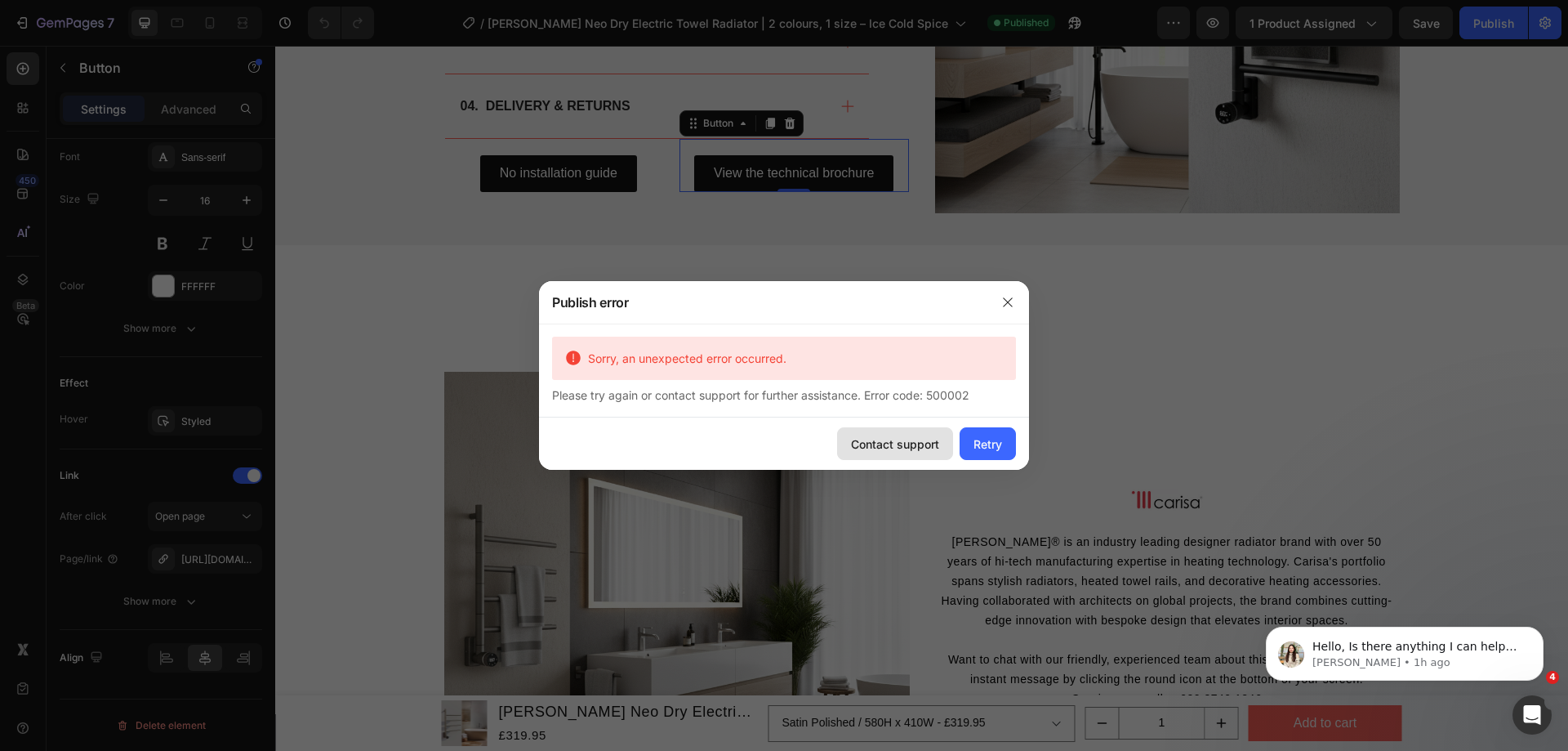
click at [915, 438] on div "Contact support" at bounding box center [895, 444] width 88 height 17
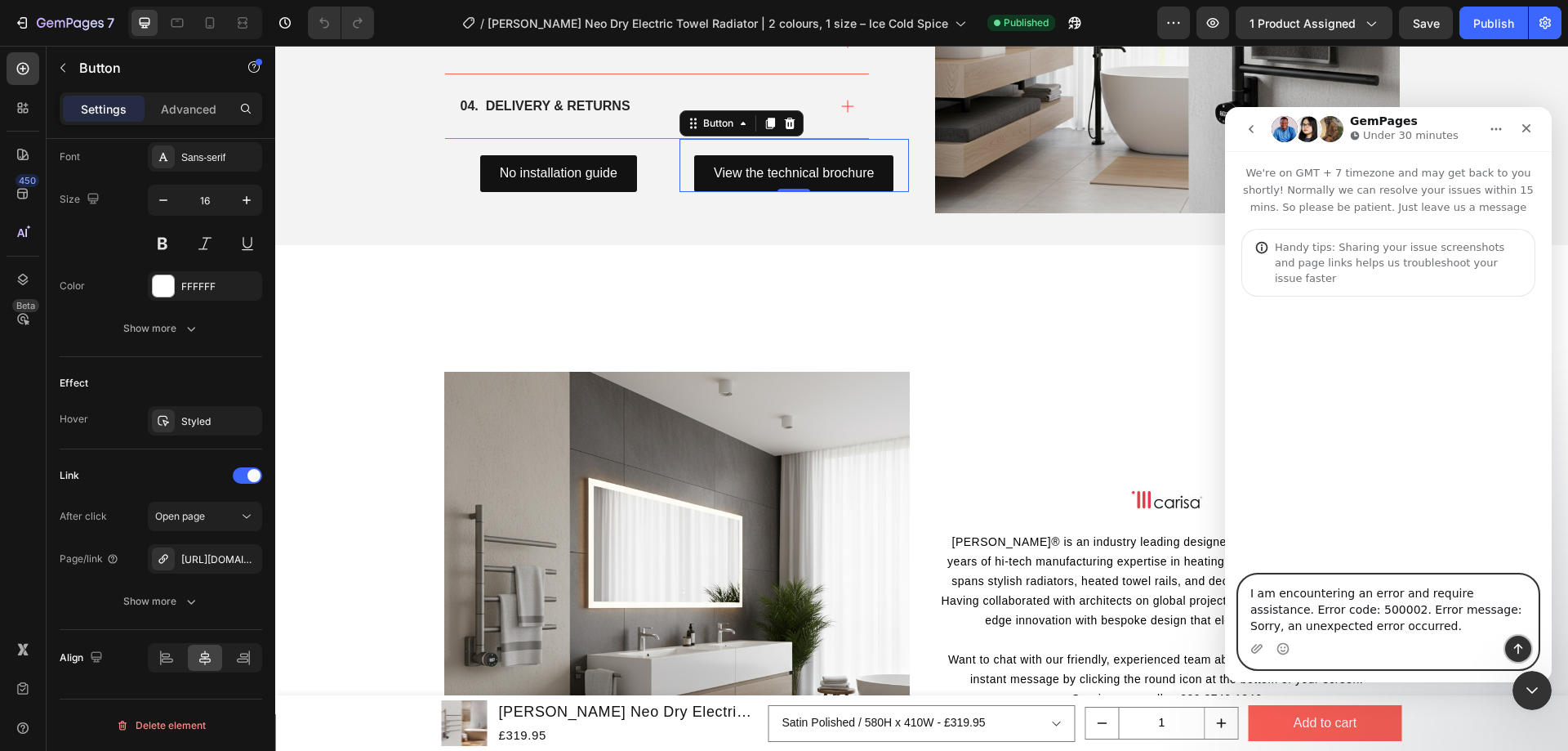
click at [1518, 649] on icon "Send a message…" at bounding box center [1518, 648] width 9 height 11
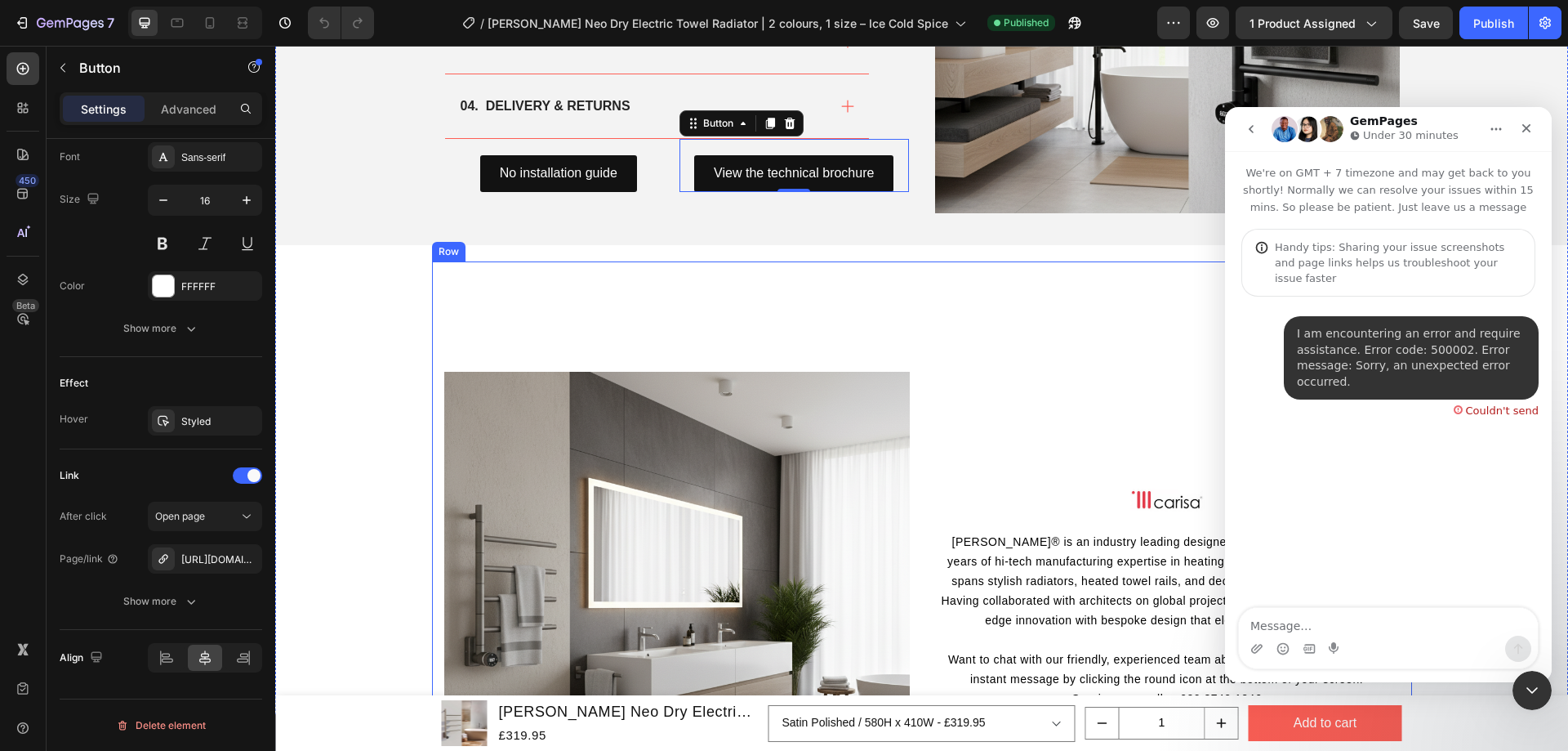
click at [1147, 376] on div "Text Block Row Image Carisa® is an industry leading designer radiator brand wit…" at bounding box center [1166, 596] width 465 height 621
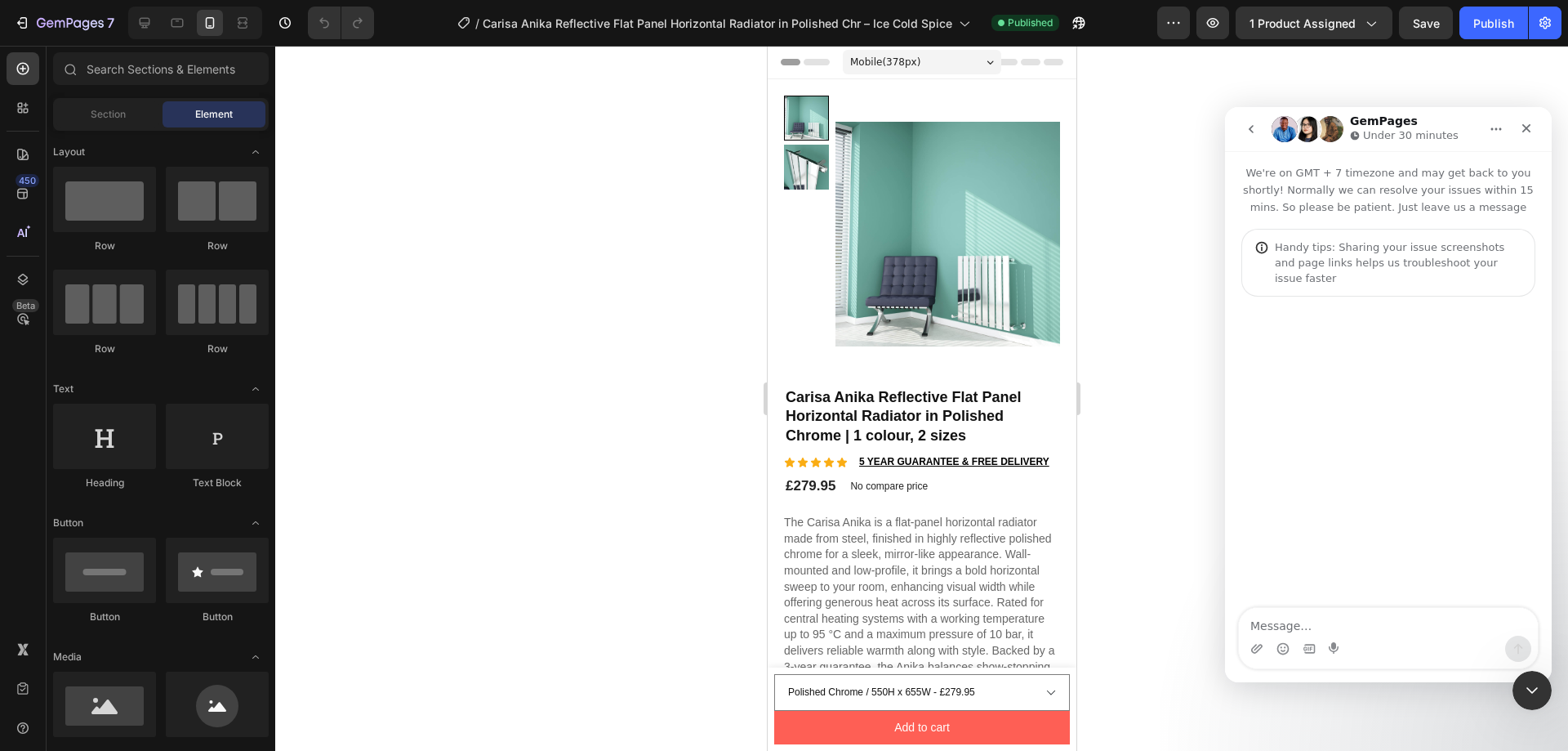
click at [1156, 268] on div at bounding box center [922, 398] width 1293 height 705
click at [69, 26] on icon "button" at bounding box center [70, 24] width 67 height 13
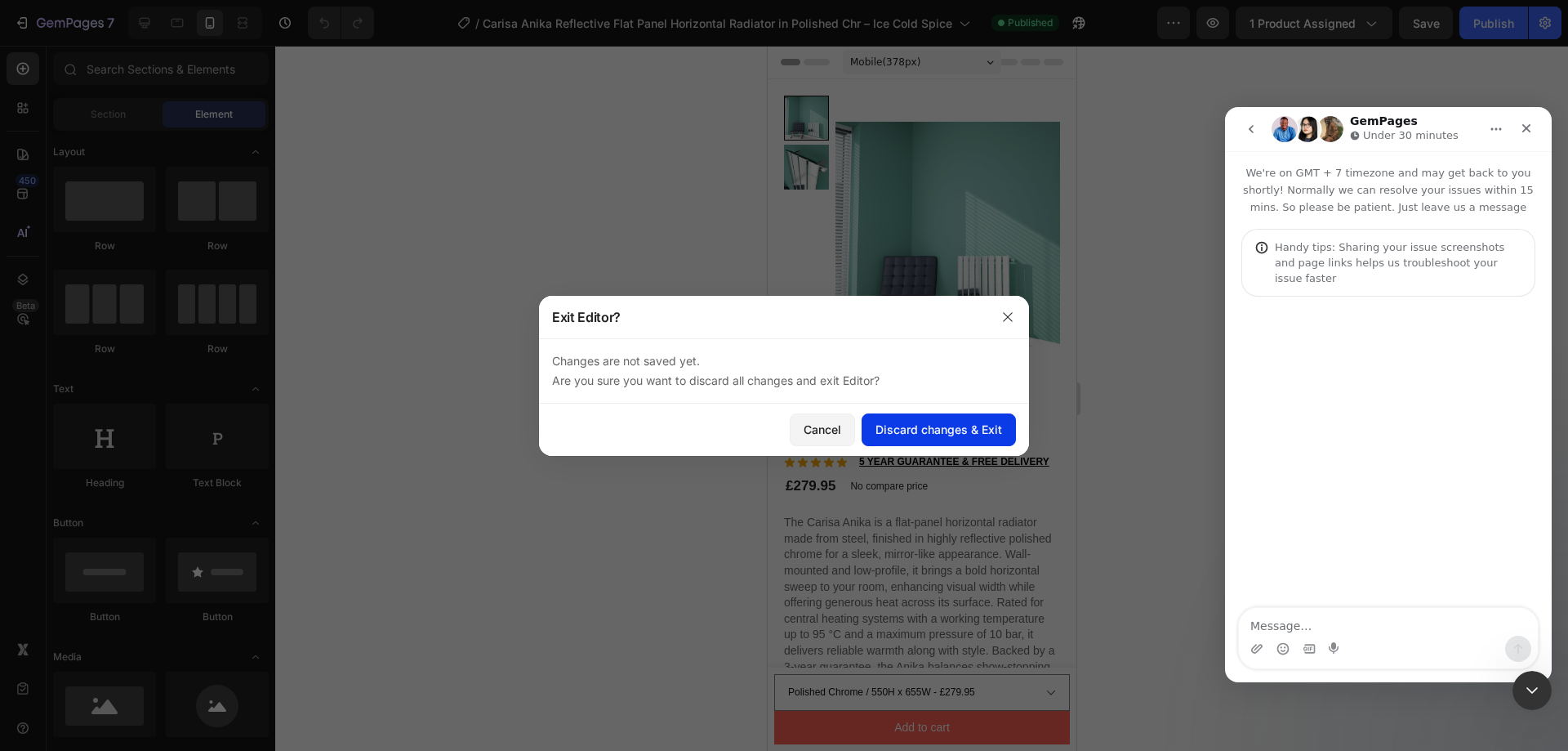
click at [955, 428] on div "Discard changes & Exit" at bounding box center [939, 430] width 127 height 17
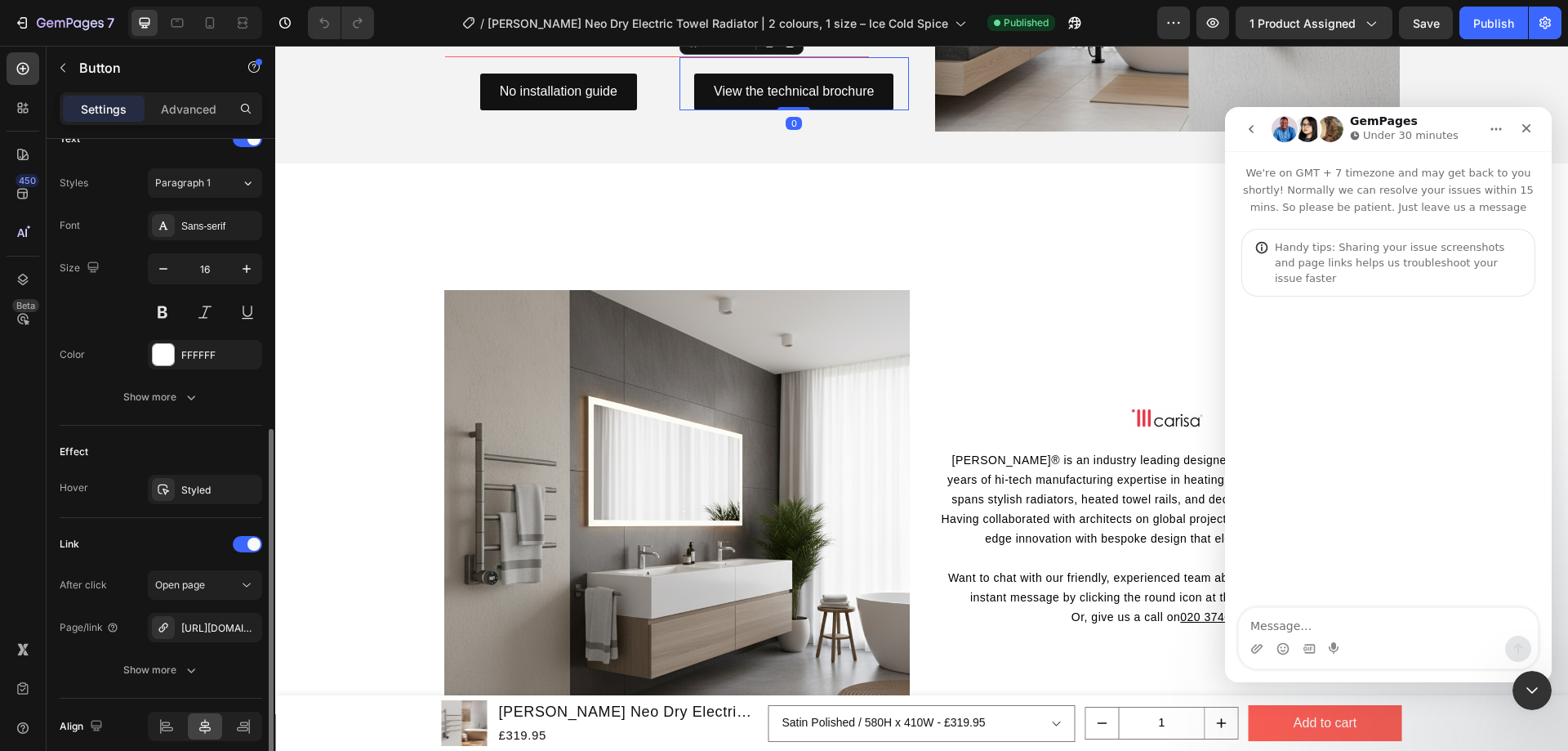
scroll to position [641, 0]
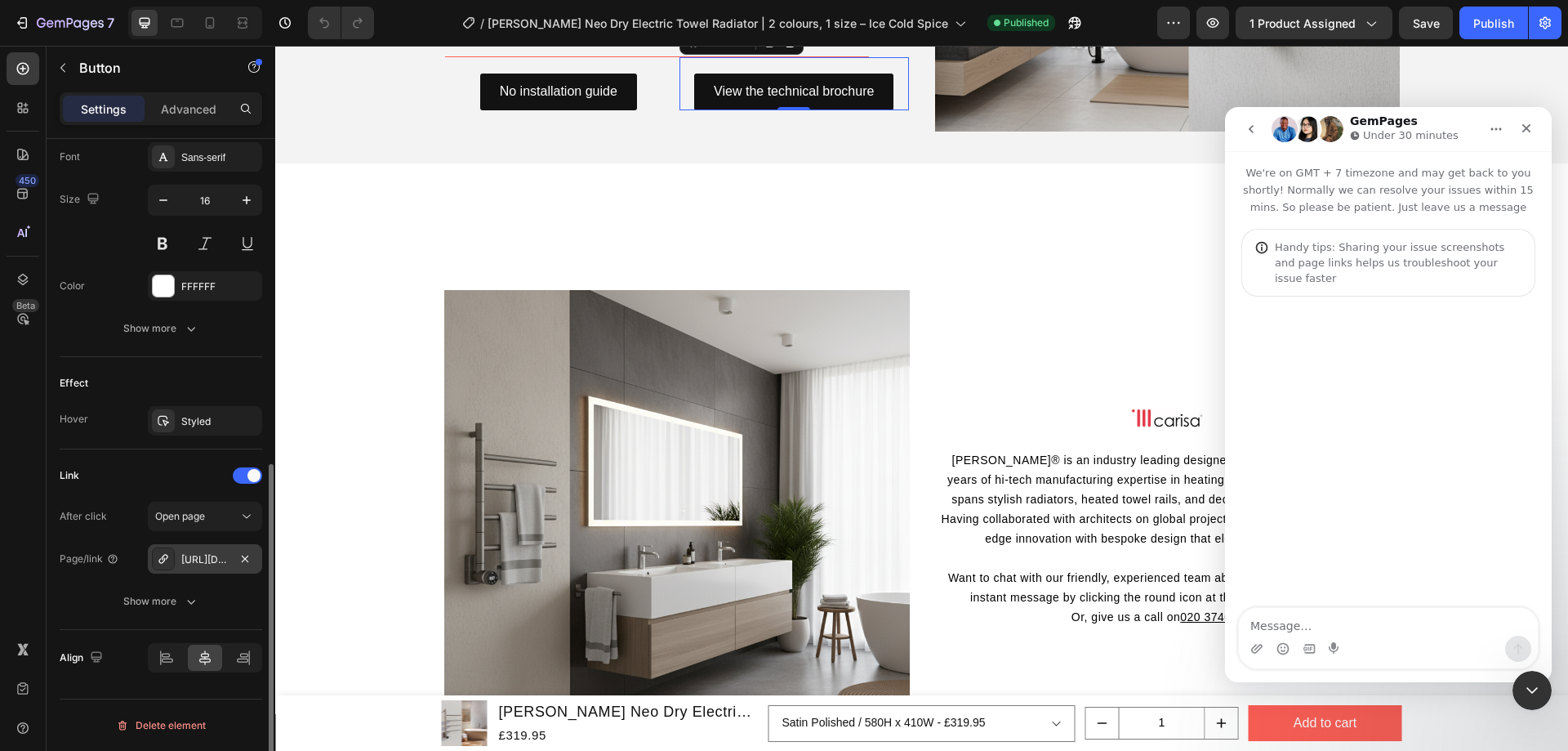
click at [203, 558] on div "[URL][DOMAIN_NAME]" at bounding box center [204, 559] width 47 height 14
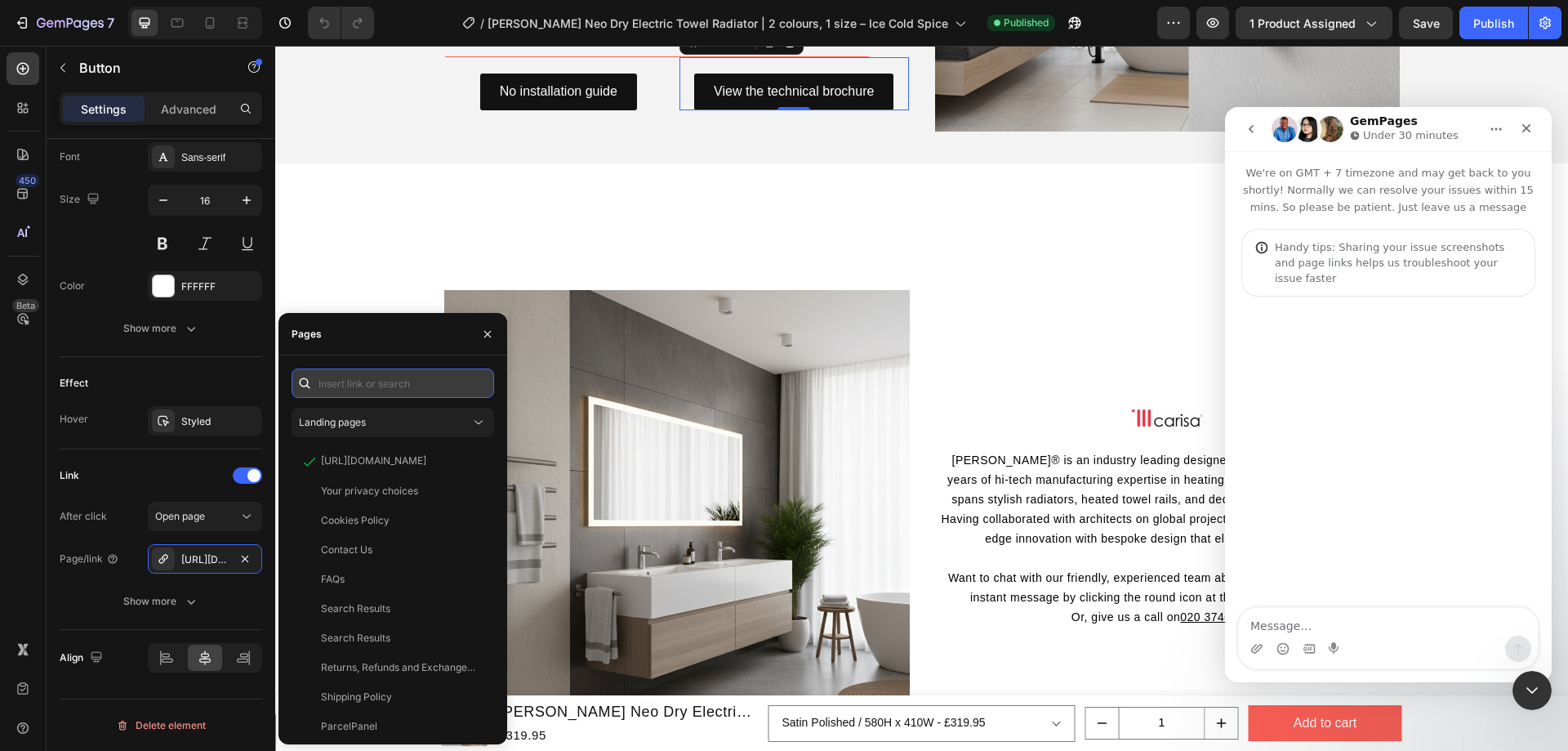
click at [367, 379] on input "text" at bounding box center [392, 383] width 202 height 30
paste input "[URL][DOMAIN_NAME]"
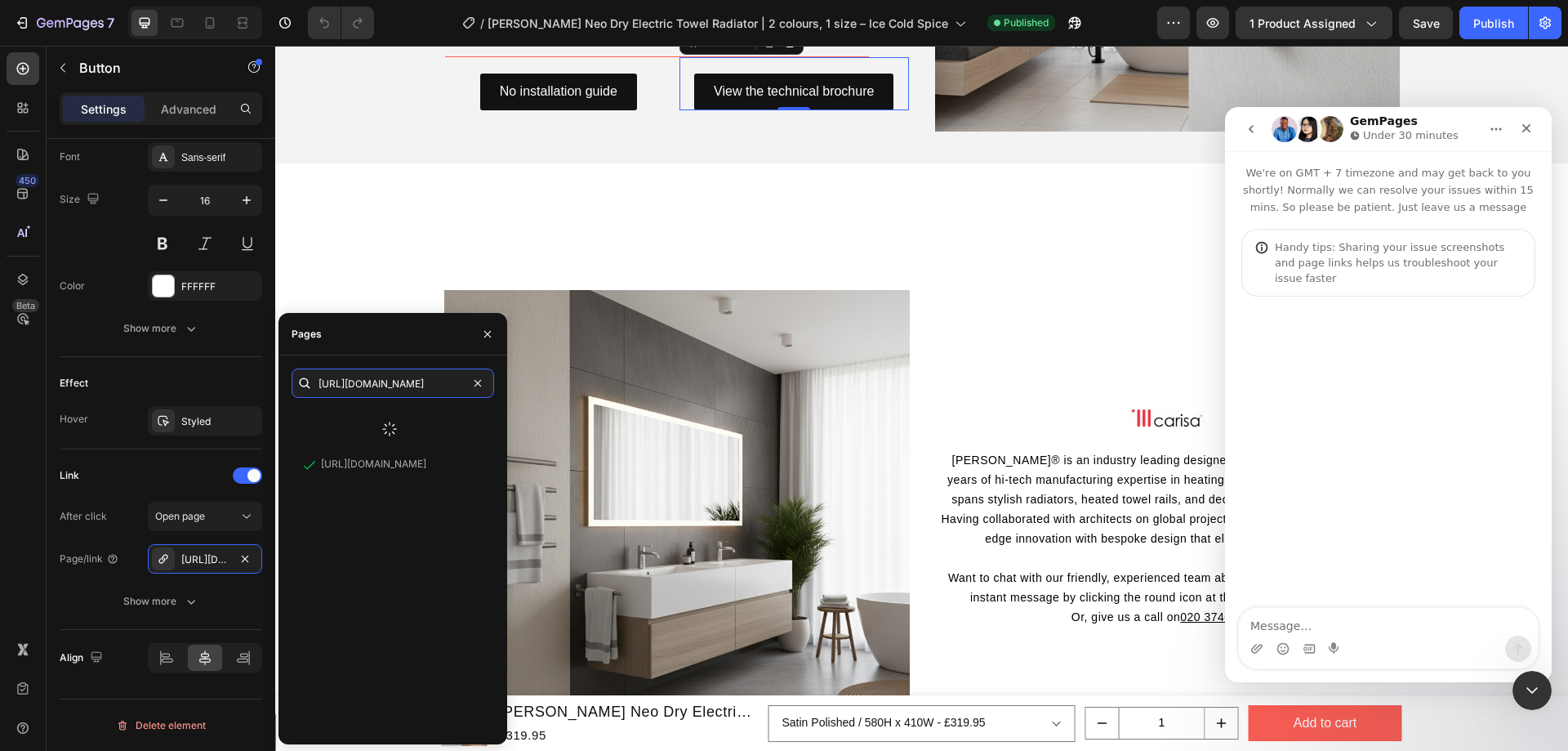
type input "[URL][DOMAIN_NAME]"
click at [352, 455] on div "[URL][DOMAIN_NAME] View" at bounding box center [392, 569] width 202 height 323
click at [340, 418] on div "[URL][DOMAIN_NAME]" at bounding box center [374, 421] width 105 height 14
drag, startPoint x: 377, startPoint y: 247, endPoint x: 1453, endPoint y: 77, distance: 1089.3
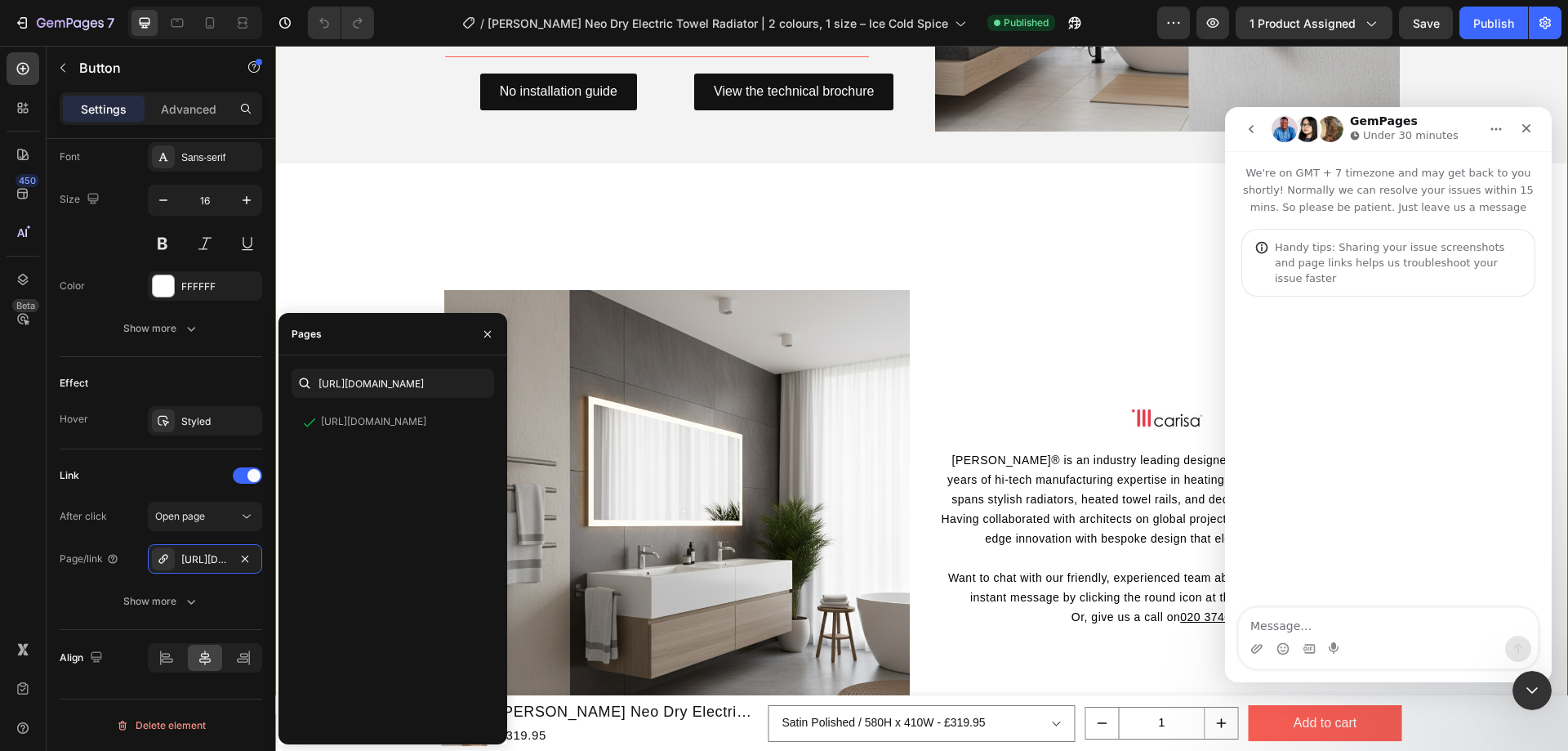
click at [377, 247] on div "The Specs Heading 01. DIMENSIONS 02. HEAT OUTPUT AND SYSTEM 03. MATERIAL 05. EX…" at bounding box center [922, 221] width 1293 height 1240
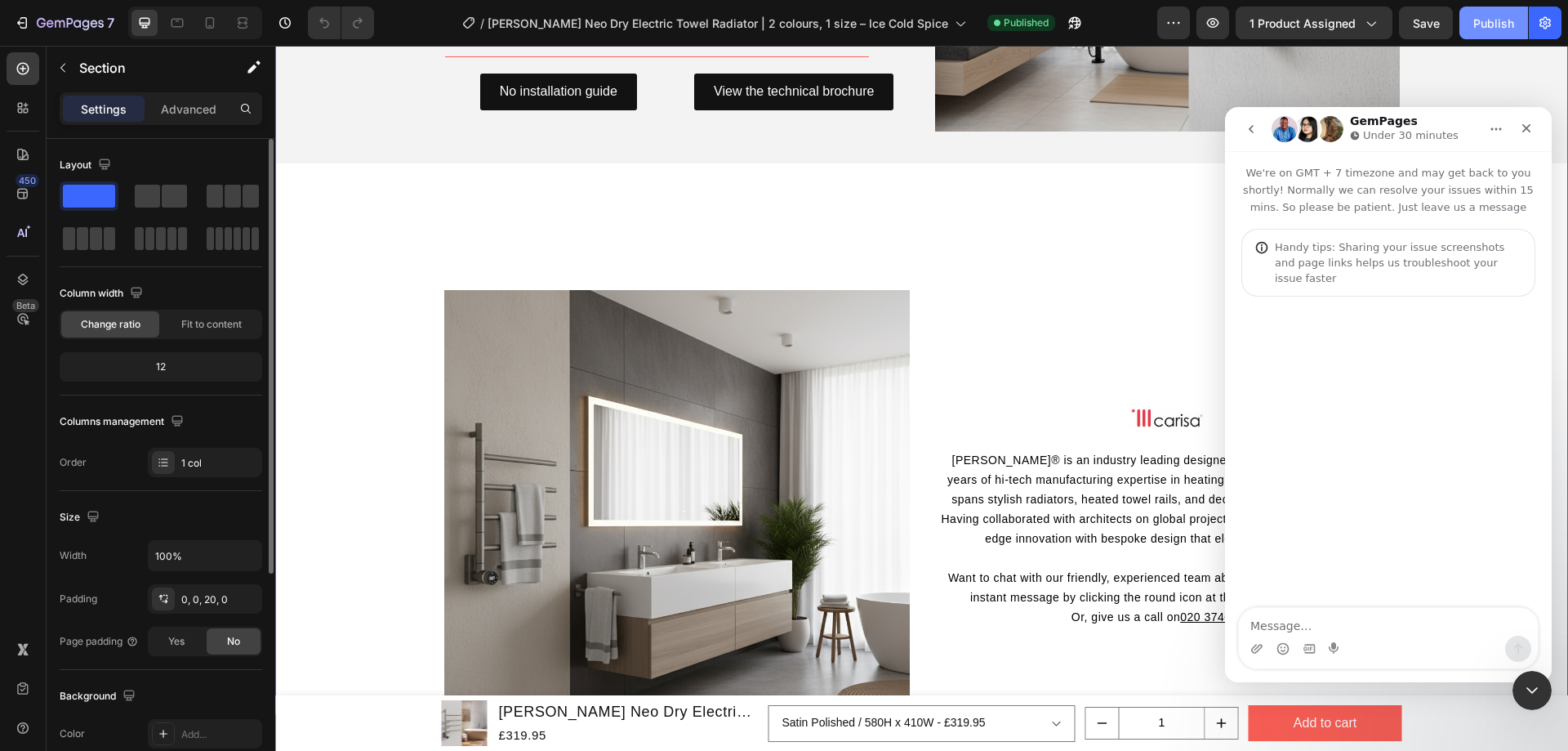
click at [1501, 26] on div "Publish" at bounding box center [1493, 23] width 41 height 17
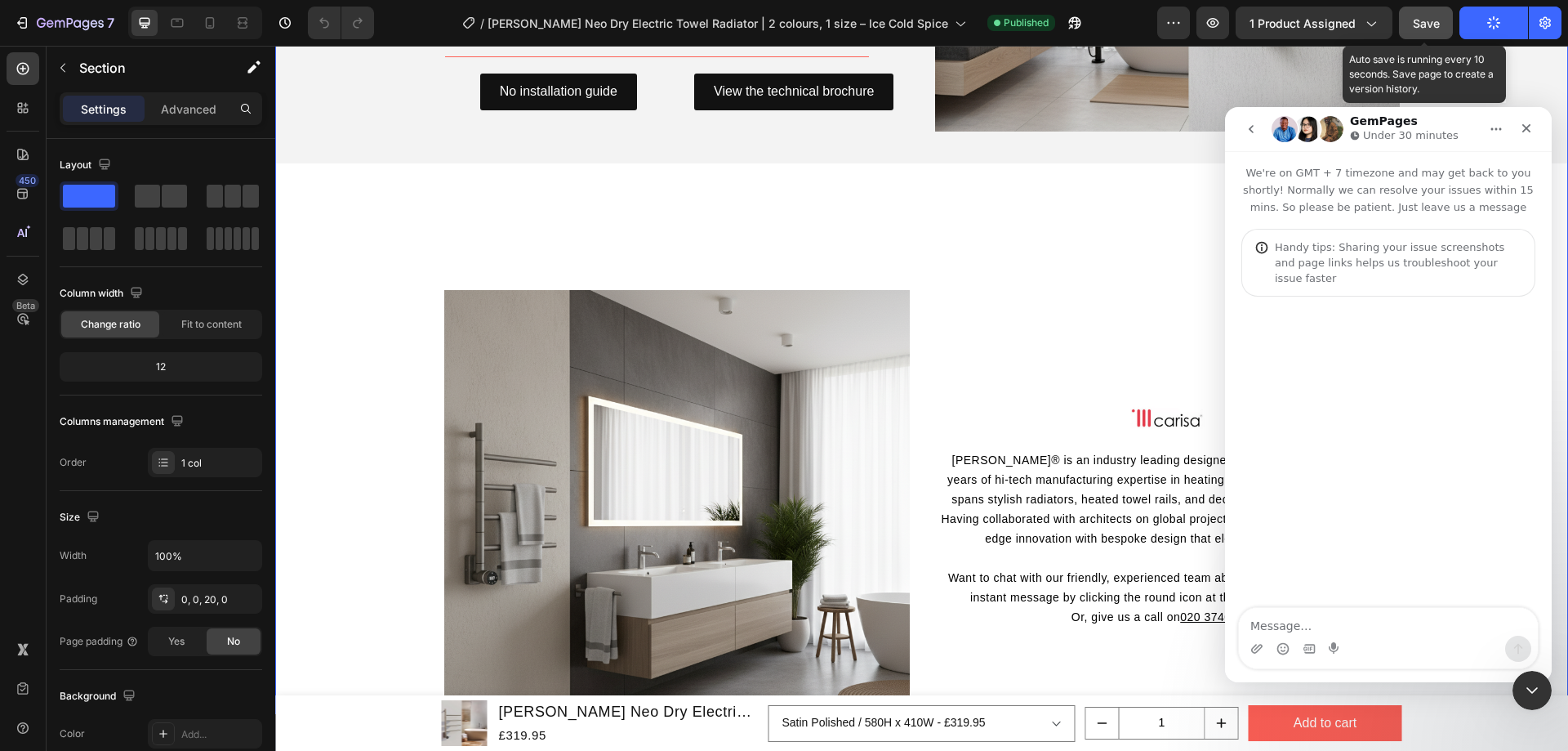
click at [1433, 25] on span "Save" at bounding box center [1426, 23] width 27 height 13
